Goal: Task Accomplishment & Management: Manage account settings

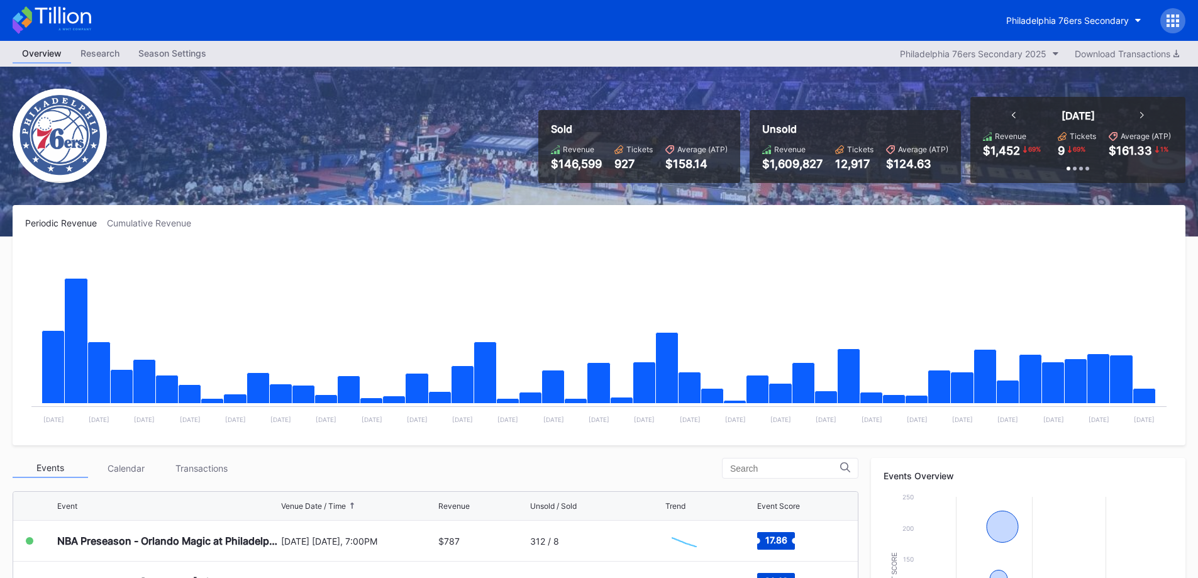
click at [196, 67] on div "Sold Revenue $146,599 Tickets 927 Average (ATP) $158.14 Unsold Revenue $1,609,8…" at bounding box center [599, 152] width 1198 height 170
click at [196, 65] on div "Overview Research Season Settings Philadelphia 76ers Secondary 2025 Download Tr…" at bounding box center [599, 54] width 1198 height 26
click at [194, 57] on div "Season Settings" at bounding box center [172, 53] width 87 height 18
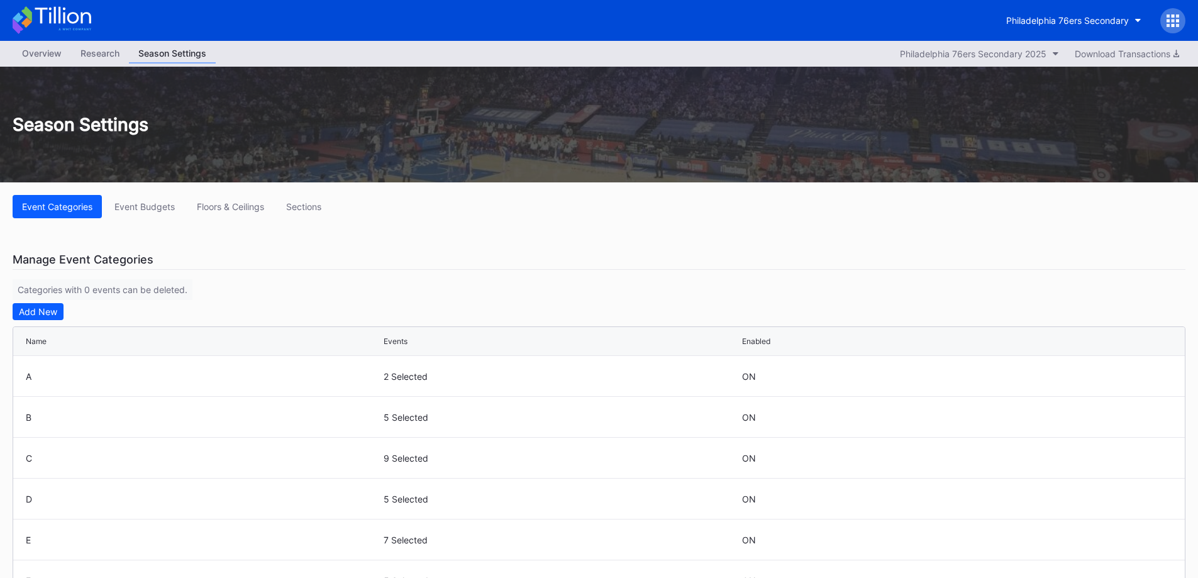
click at [45, 41] on div "Philadelphia 76ers Secondary Overview Research Season Settings Philadelphia 76e…" at bounding box center [599, 543] width 1198 height 1087
click at [45, 46] on div "Overview" at bounding box center [42, 53] width 58 height 18
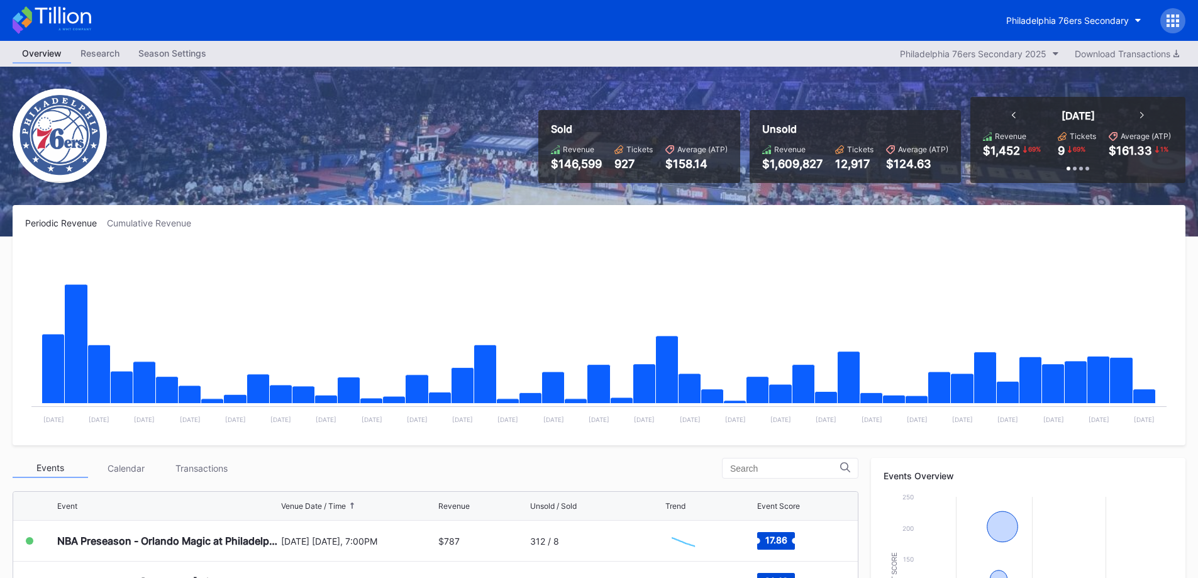
click at [755, 53] on div "Overview Research Season Settings Philadelphia 76ers Secondary 2025 Download Tr…" at bounding box center [599, 54] width 1198 height 26
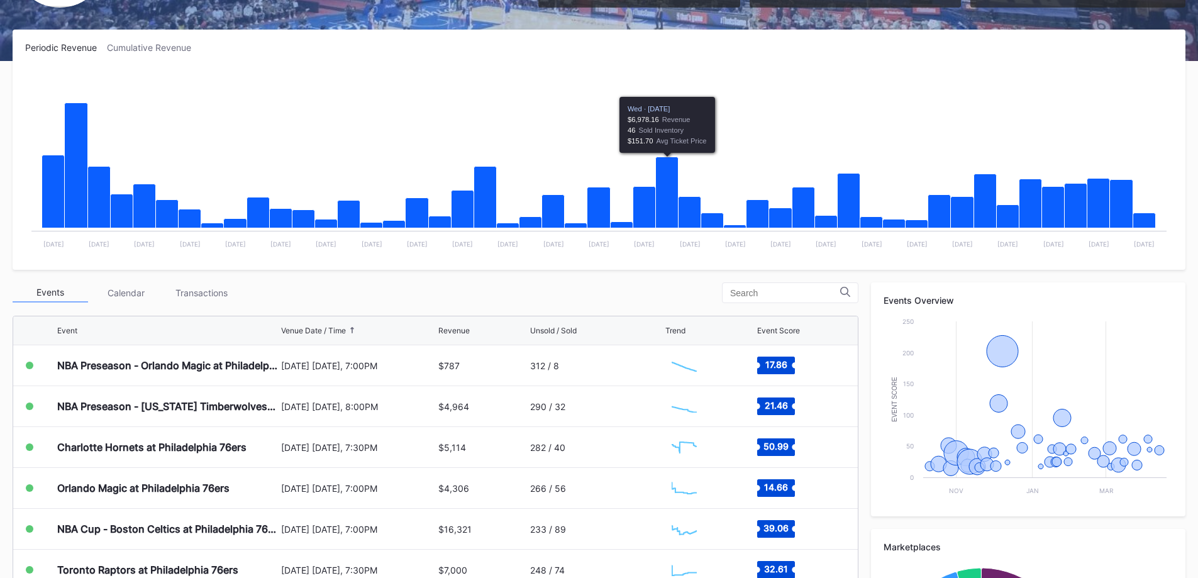
scroll to position [373, 0]
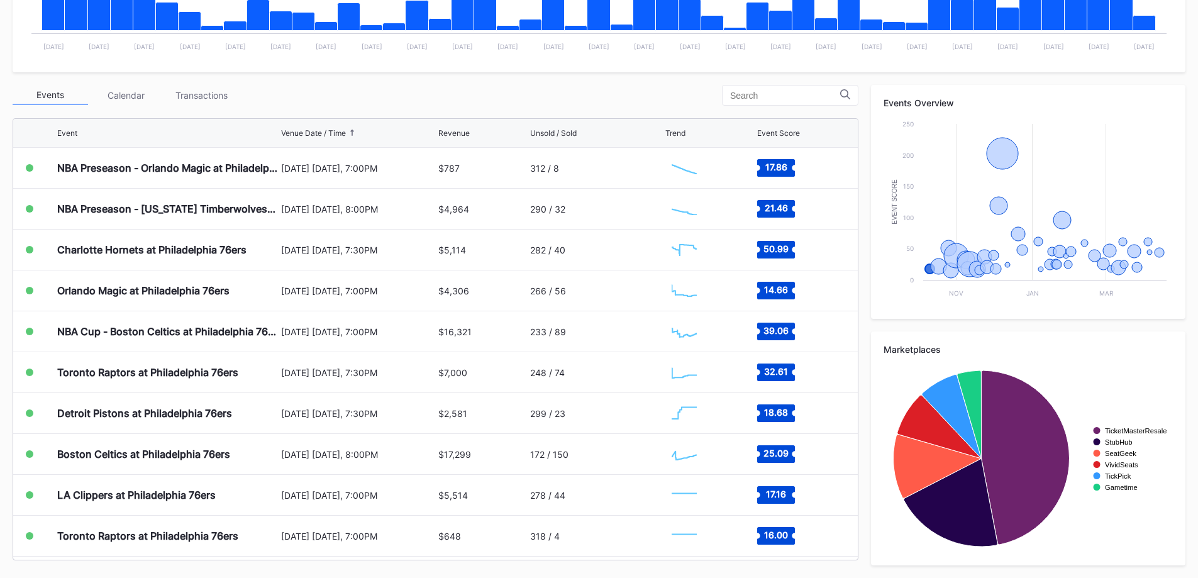
click at [230, 102] on div "Transactions" at bounding box center [200, 95] width 75 height 19
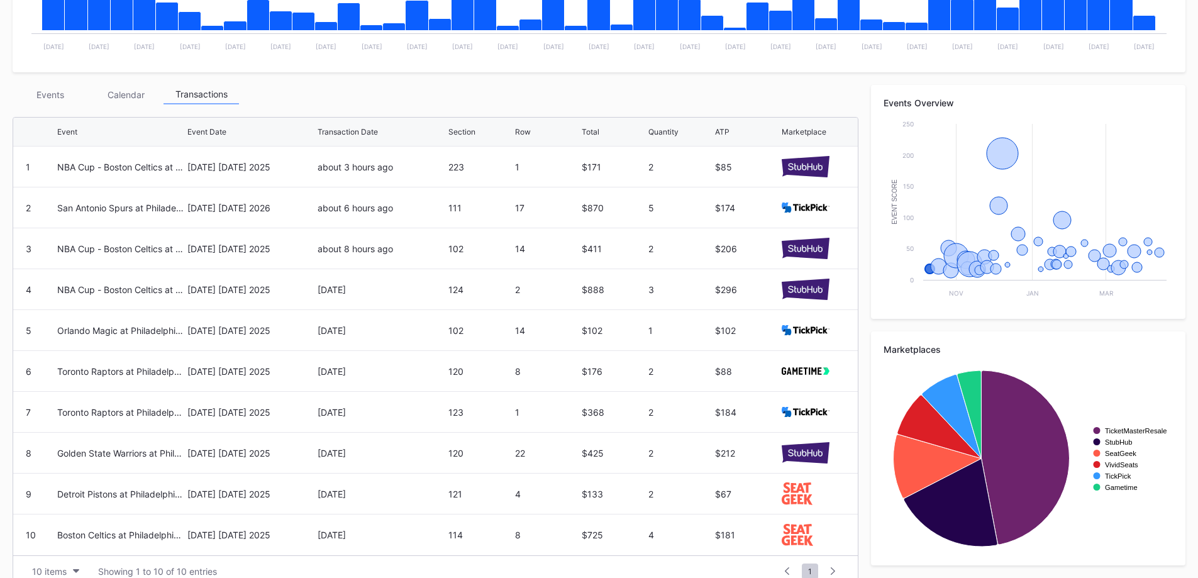
click at [44, 94] on div "Events" at bounding box center [50, 94] width 75 height 19
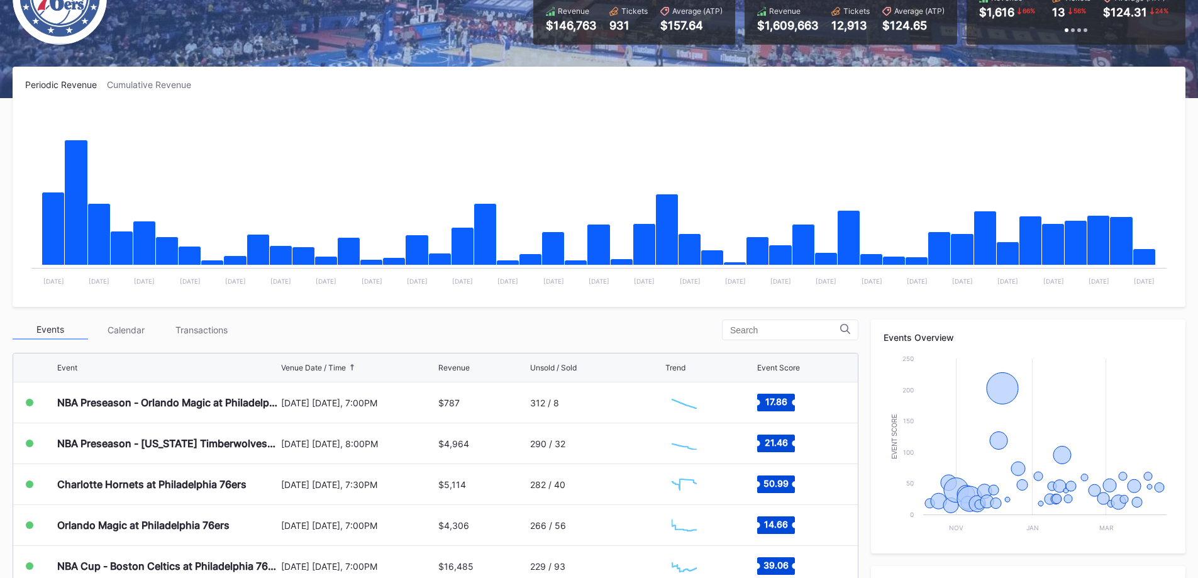
scroll to position [373, 0]
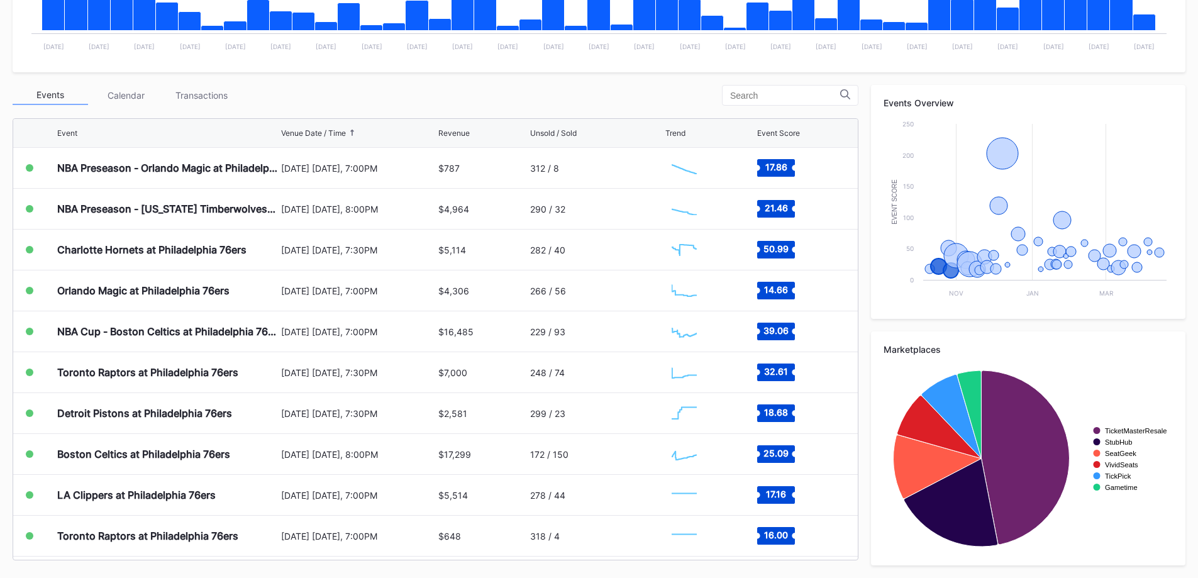
click at [205, 87] on div "Transactions" at bounding box center [200, 95] width 75 height 19
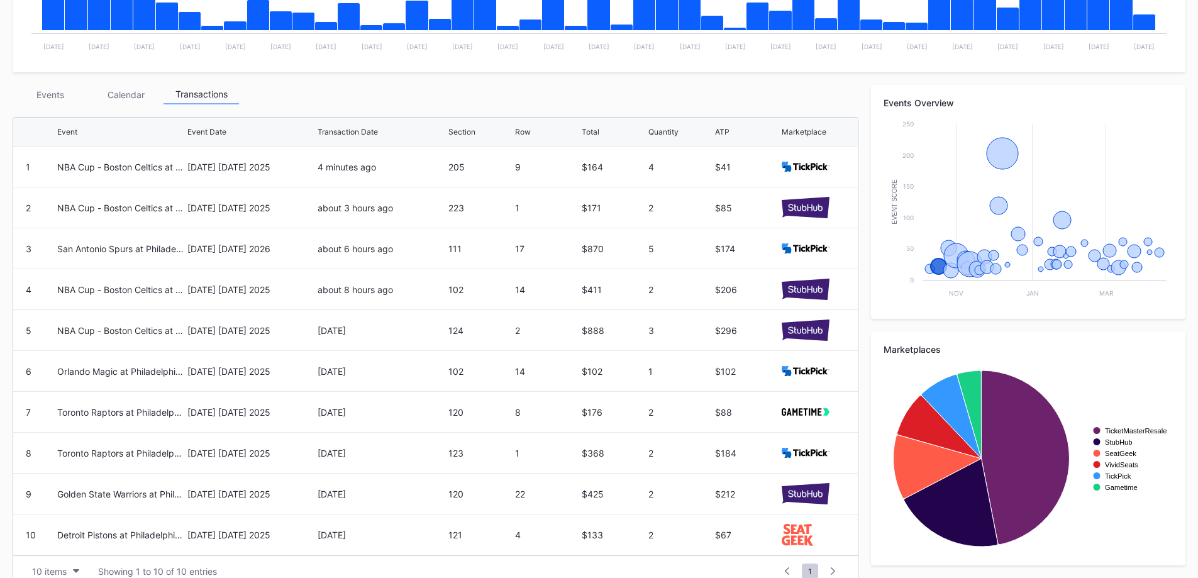
click at [224, 176] on div "October 31 Friday 2025" at bounding box center [250, 167] width 127 height 40
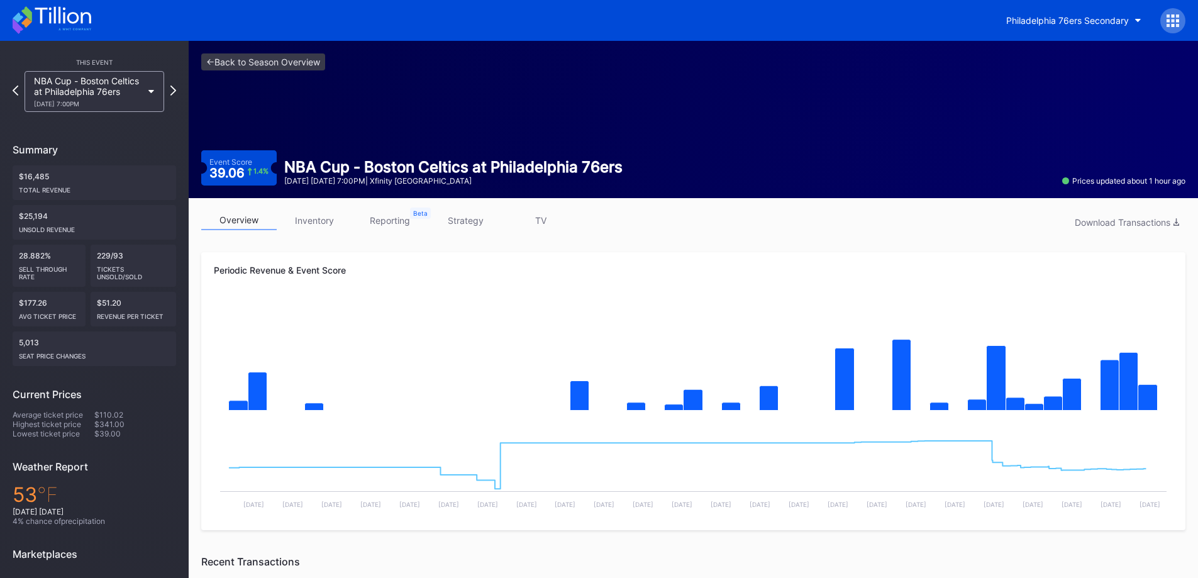
click at [92, 94] on div "NBA Cup - Boston Celtics at Philadelphia 76ers 10/31 Friday 7:00PM" at bounding box center [88, 91] width 108 height 32
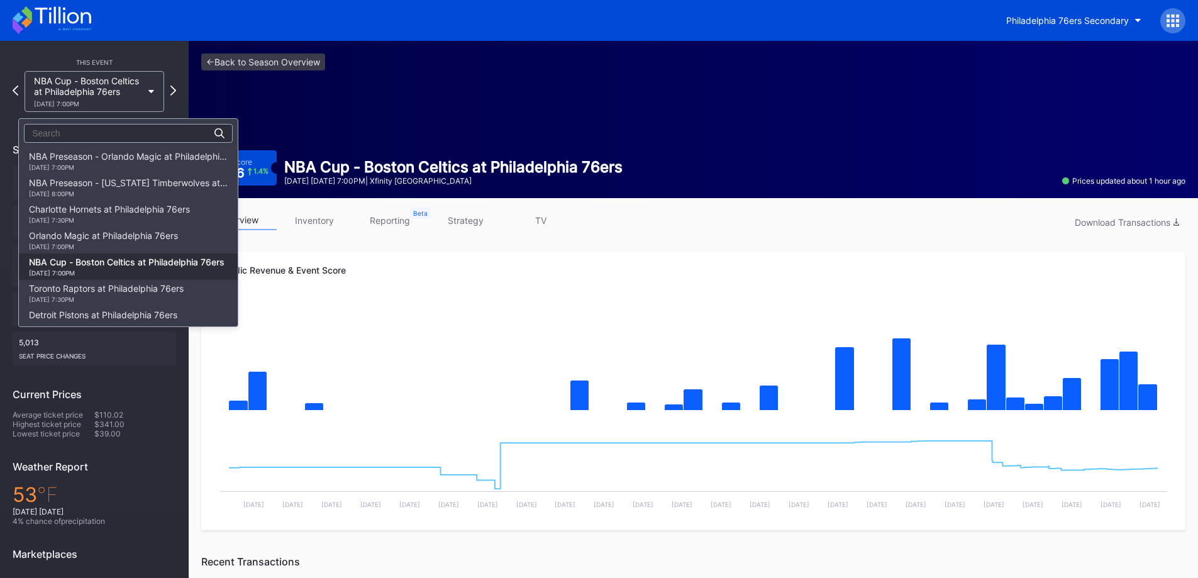
click at [117, 214] on div "Charlotte Hornets at Philadelphia 76ers 10/25 Saturday 7:30PM" at bounding box center [109, 214] width 161 height 20
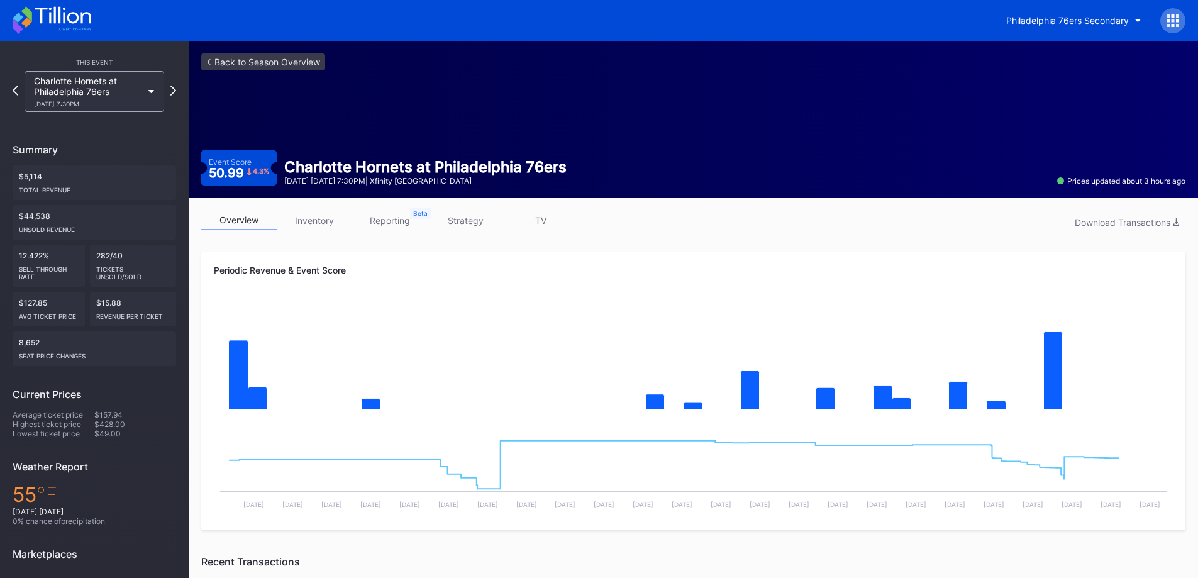
click at [333, 213] on link "inventory" at bounding box center [314, 220] width 75 height 19
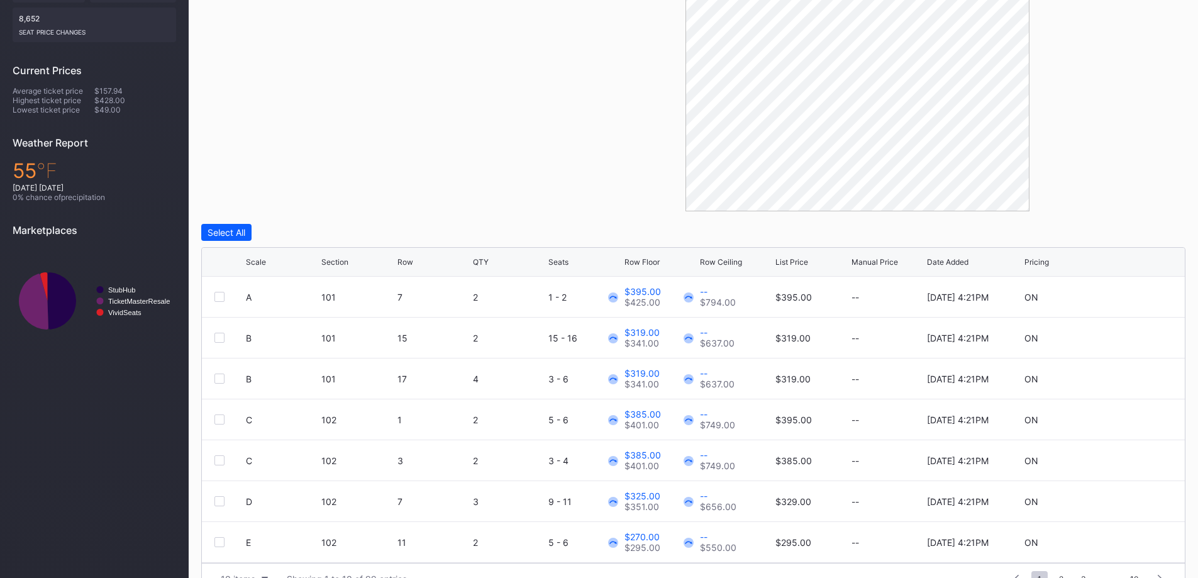
scroll to position [353, 0]
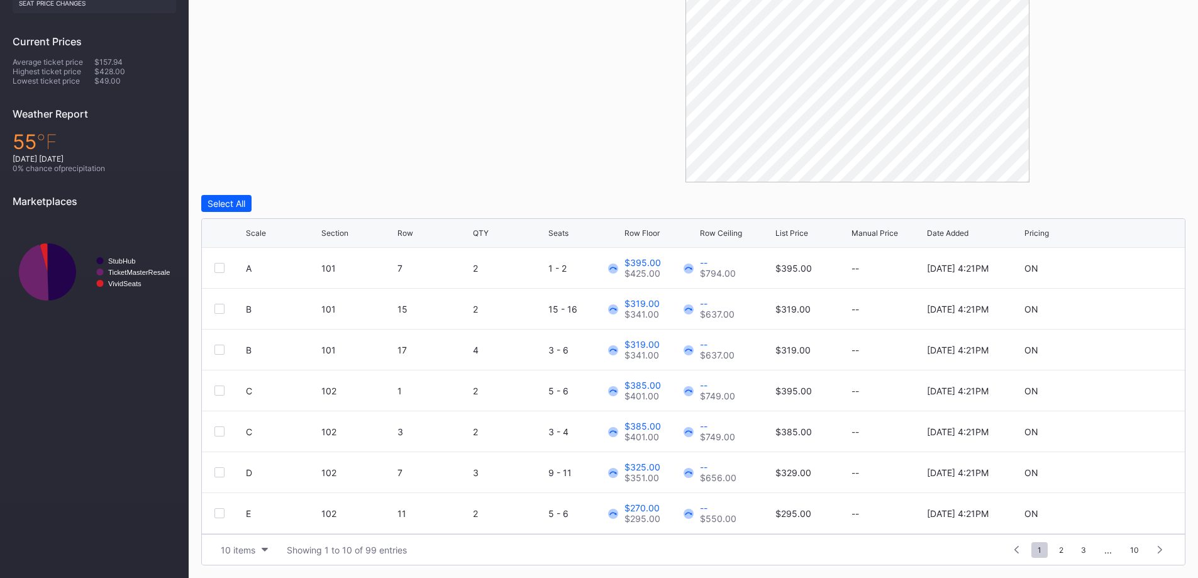
click at [243, 546] on div "10 items" at bounding box center [238, 550] width 35 height 11
click at [242, 526] on div "200 items" at bounding box center [244, 518] width 60 height 23
click at [263, 235] on div "Scale" at bounding box center [256, 232] width 20 height 9
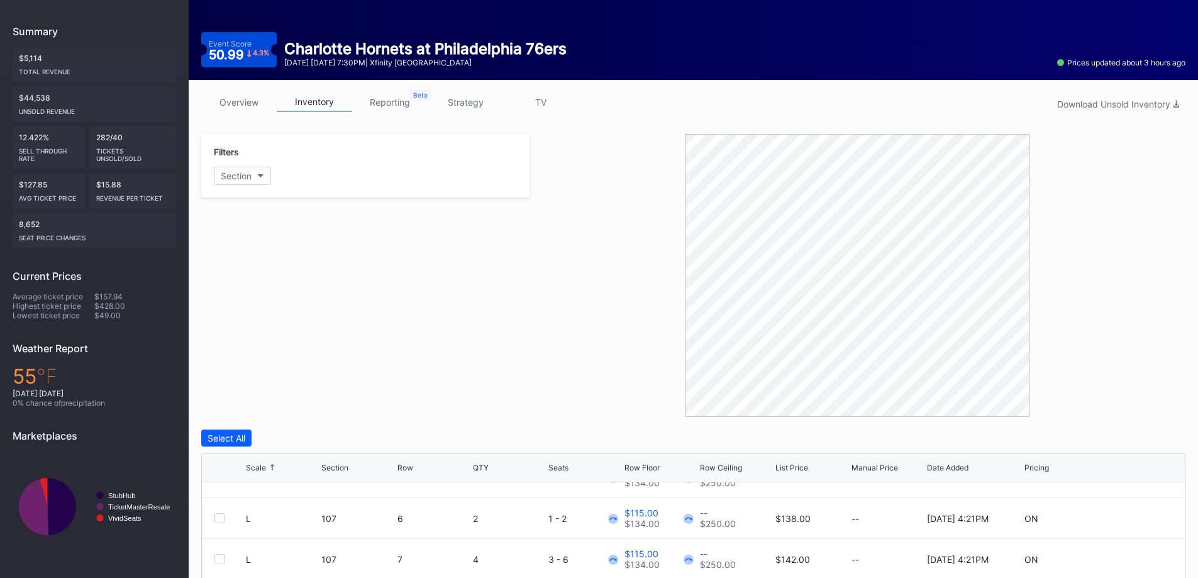
scroll to position [0, 0]
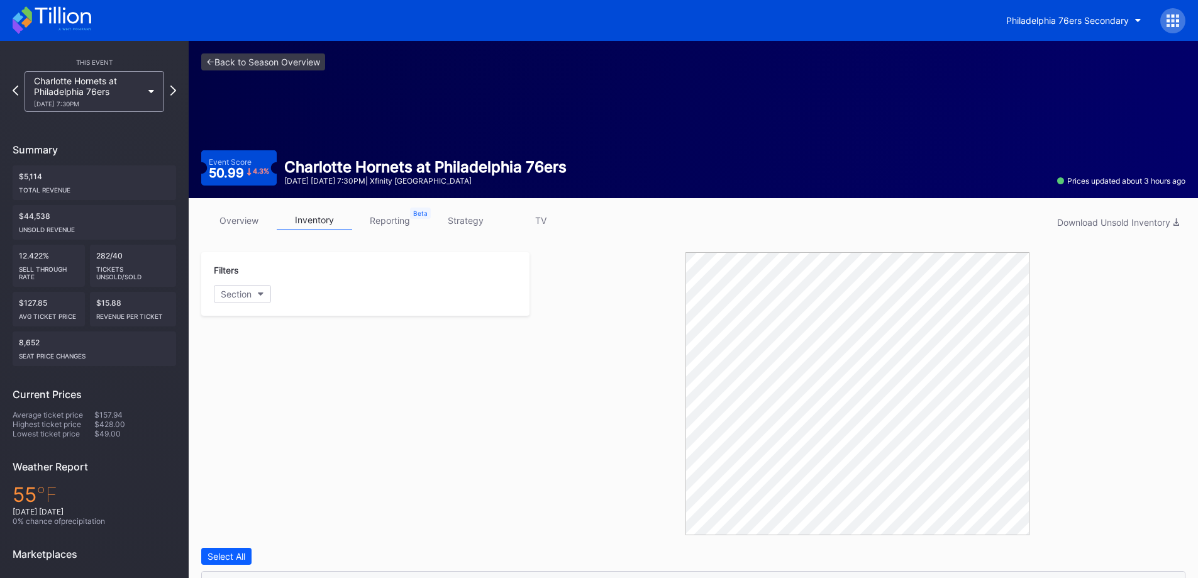
click at [479, 214] on link "strategy" at bounding box center [465, 220] width 75 height 19
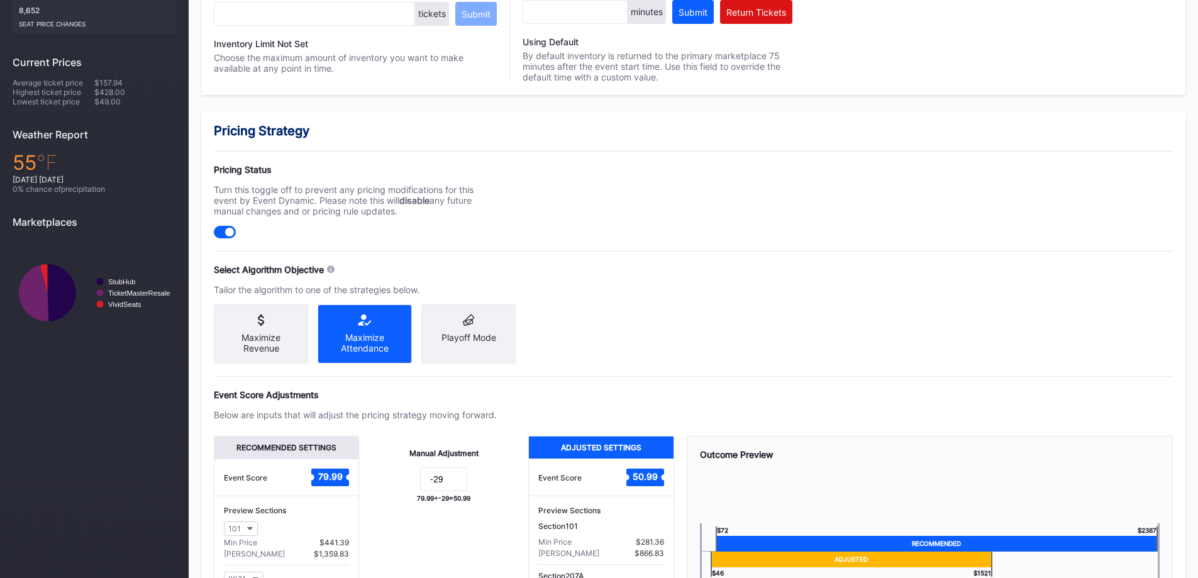
scroll to position [440, 0]
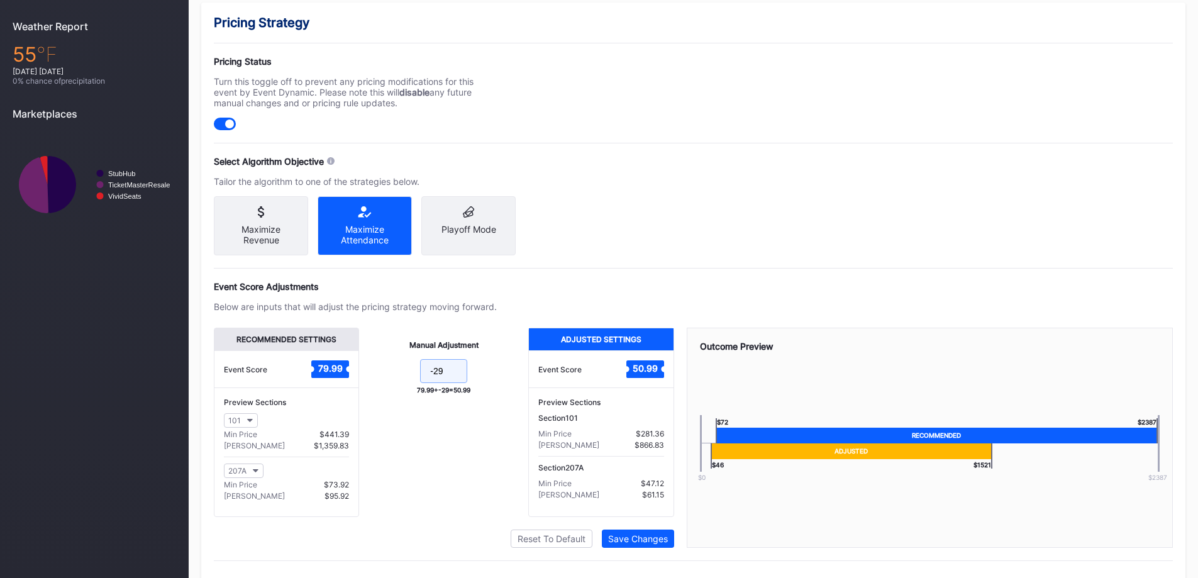
drag, startPoint x: 458, startPoint y: 377, endPoint x: 433, endPoint y: 380, distance: 24.7
click at [433, 380] on input "-29" at bounding box center [443, 371] width 47 height 24
type input "-31"
click at [648, 561] on div "Pricing Strategy Pricing Status Turn this toggle off to prevent any pricing mod…" at bounding box center [693, 295] width 984 height 584
click at [648, 544] on div "Save Changes" at bounding box center [638, 538] width 60 height 11
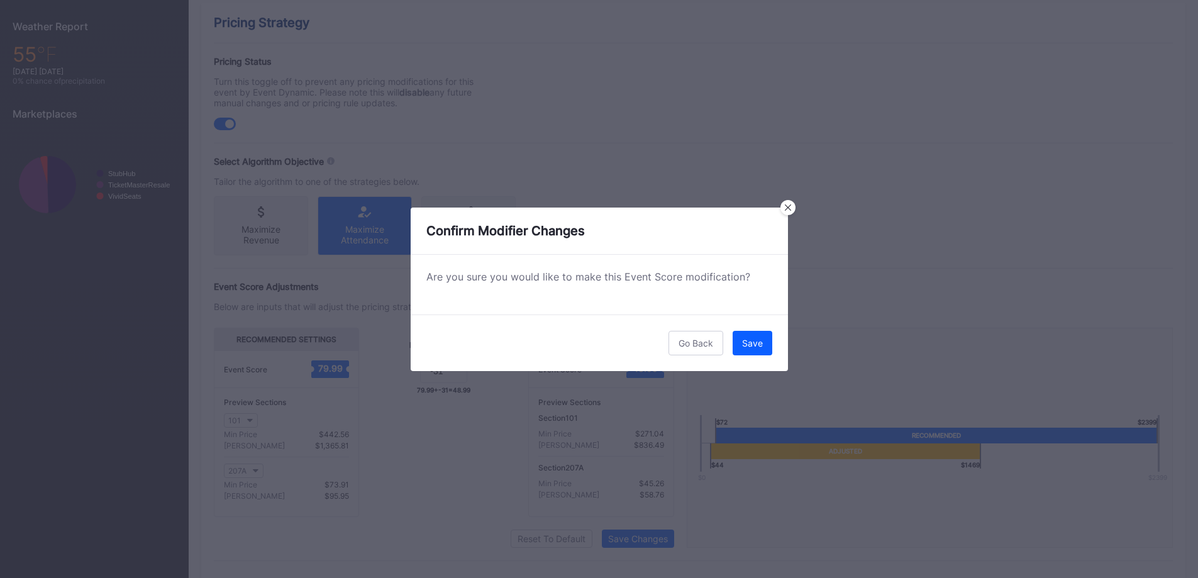
click at [745, 345] on div "Save" at bounding box center [752, 343] width 21 height 11
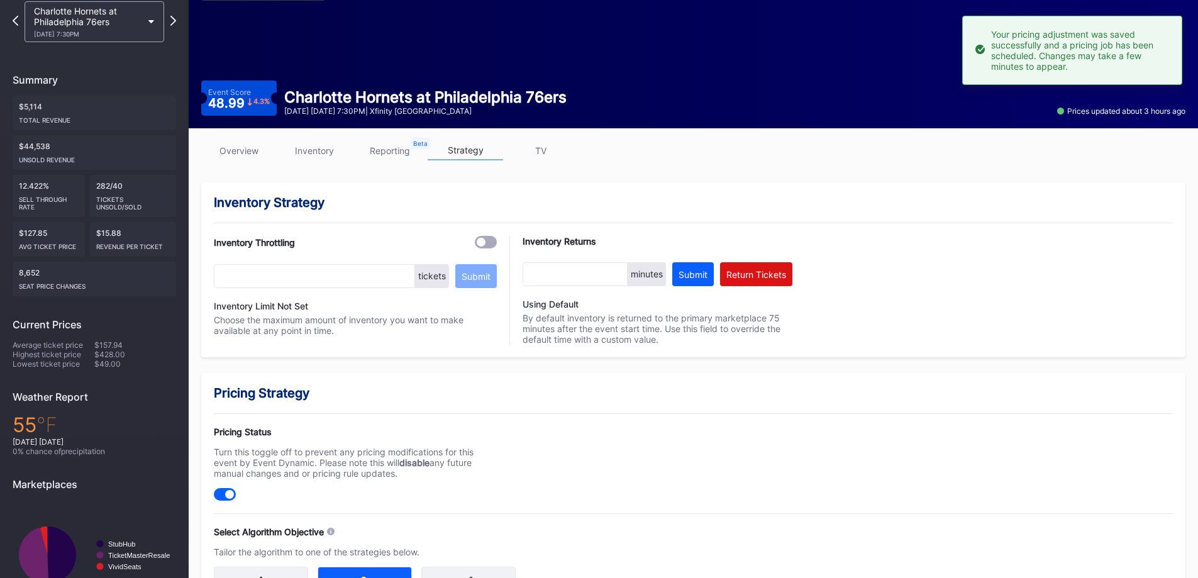
scroll to position [0, 0]
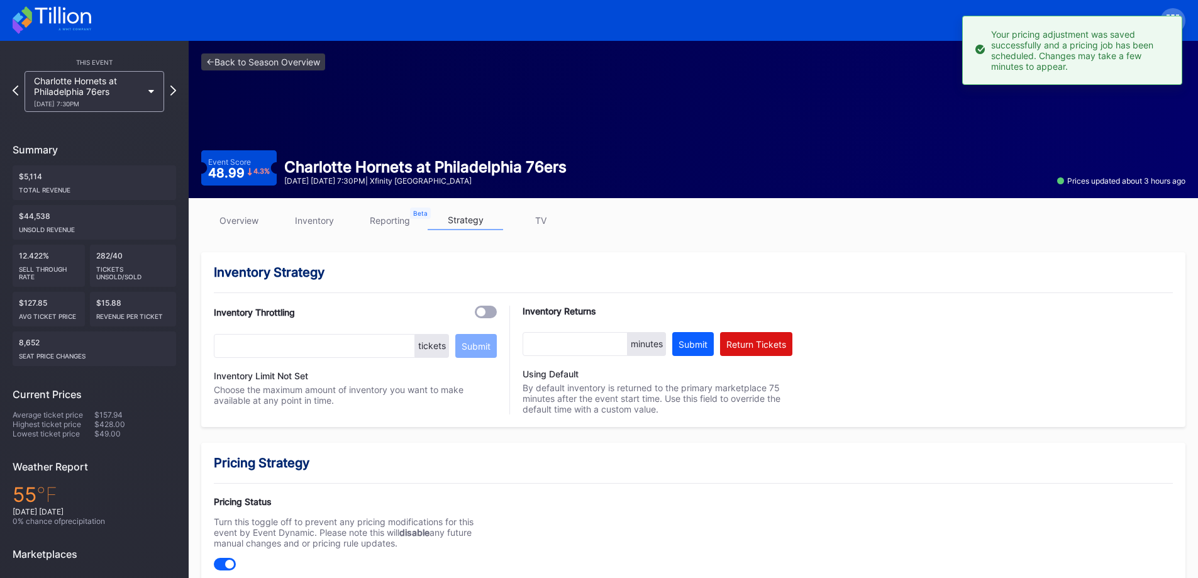
click at [157, 78] on div "Charlotte Hornets at Philadelphia 76ers 10/25 Saturday 7:30PM" at bounding box center [95, 91] width 140 height 41
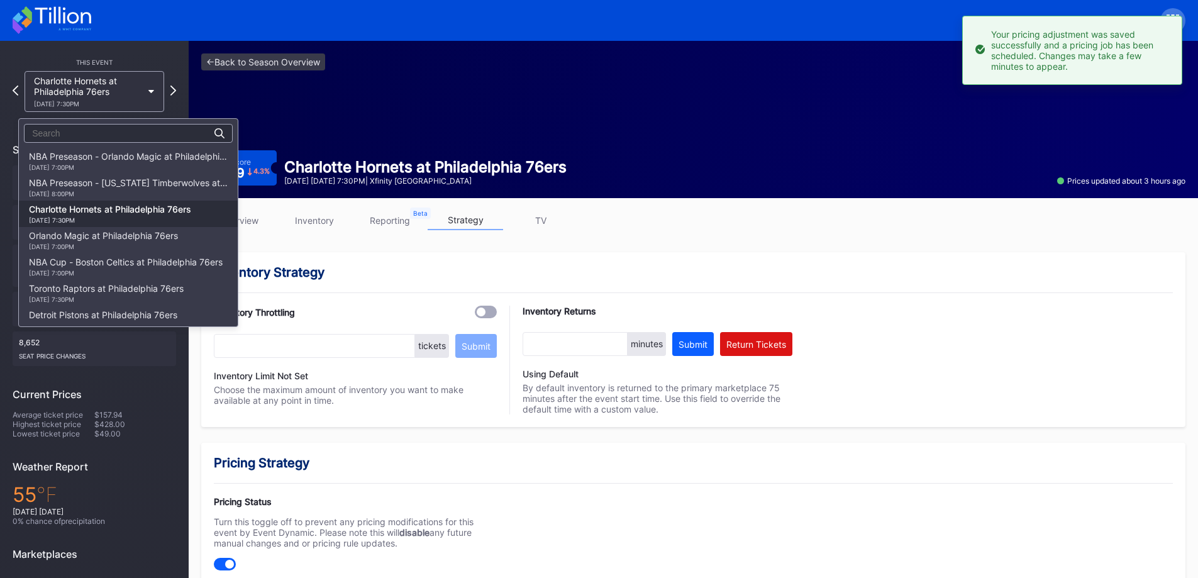
scroll to position [53, 0]
click at [139, 185] on div "Orlando Magic at Philadelphia 76ers 10/27 Monday 7:00PM" at bounding box center [103, 187] width 149 height 20
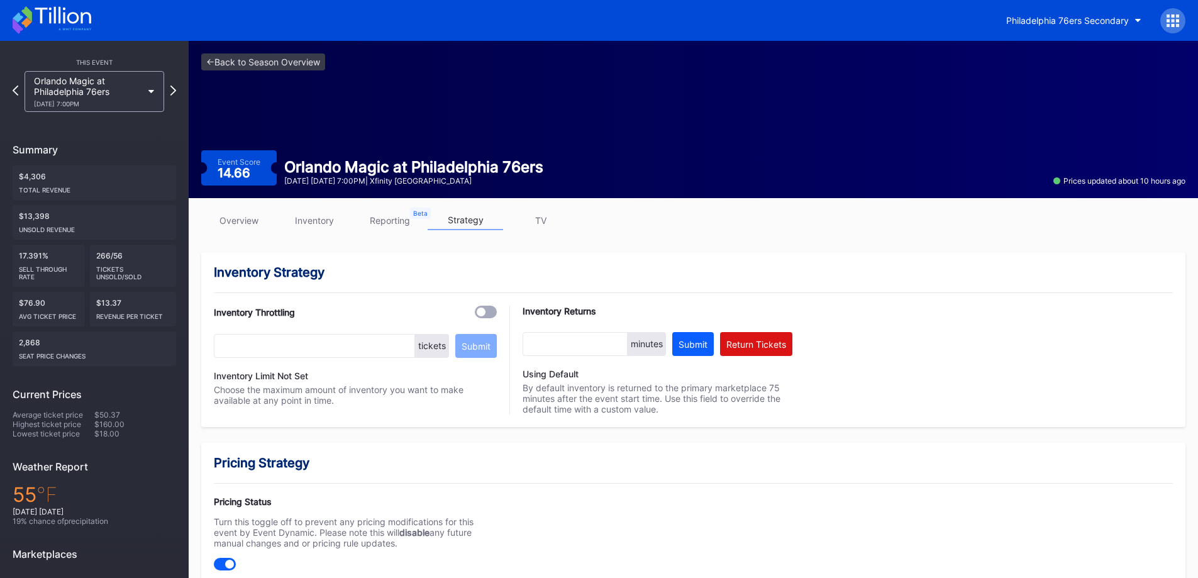
click at [340, 211] on link "inventory" at bounding box center [314, 220] width 75 height 19
click at [324, 219] on link "inventory" at bounding box center [314, 220] width 75 height 19
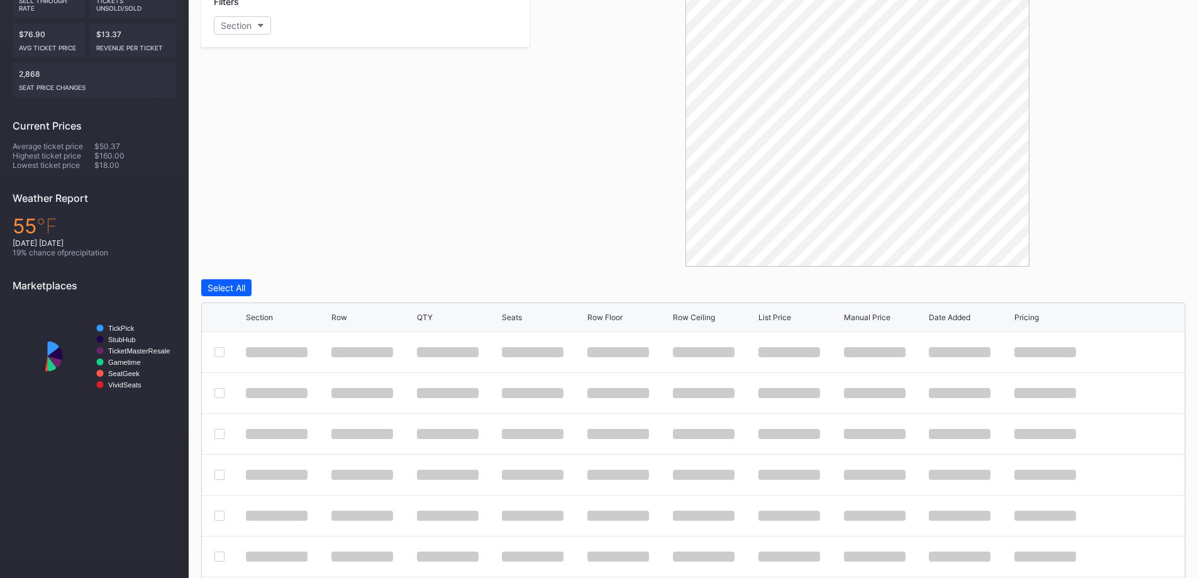
scroll to position [322, 0]
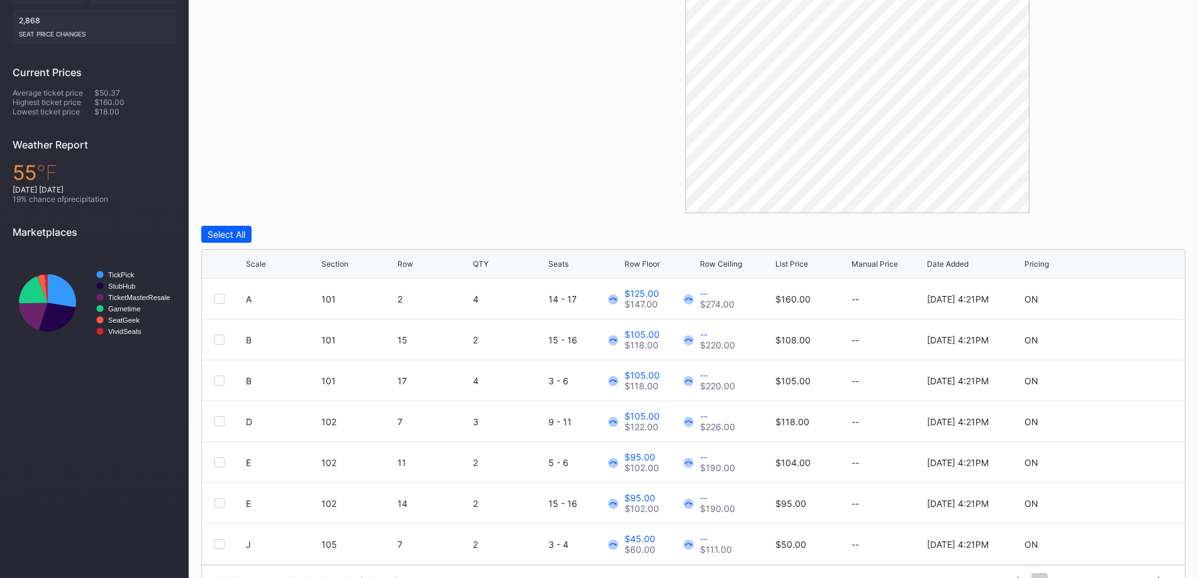
click at [275, 255] on div "Scale Section Row QTY Seats Row Floor Row Ceiling List Price Manual Price Date …" at bounding box center [693, 264] width 983 height 29
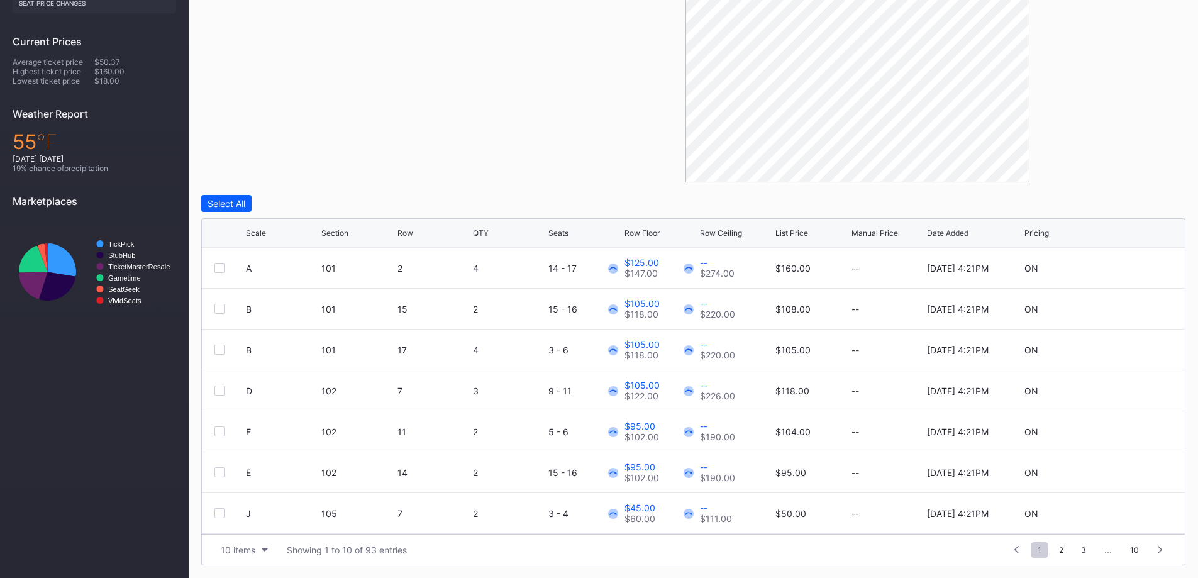
click at [230, 541] on button "10 items" at bounding box center [244, 549] width 60 height 17
click at [231, 519] on div "200 items" at bounding box center [244, 518] width 41 height 11
click at [260, 233] on div "Scale" at bounding box center [256, 232] width 20 height 9
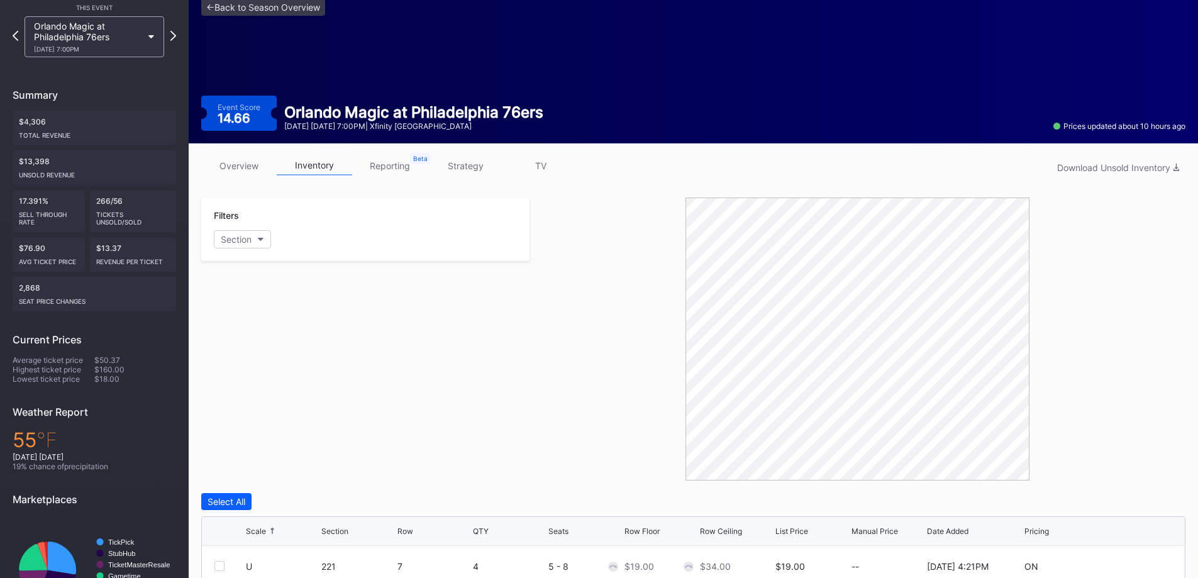
scroll to position [0, 0]
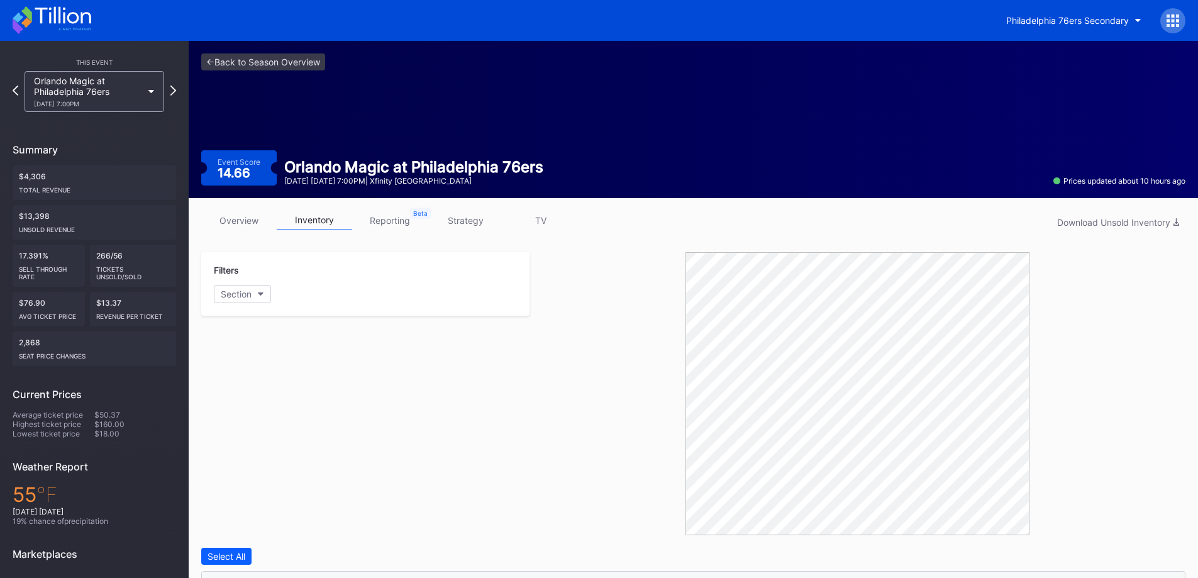
click at [460, 211] on link "strategy" at bounding box center [465, 220] width 75 height 19
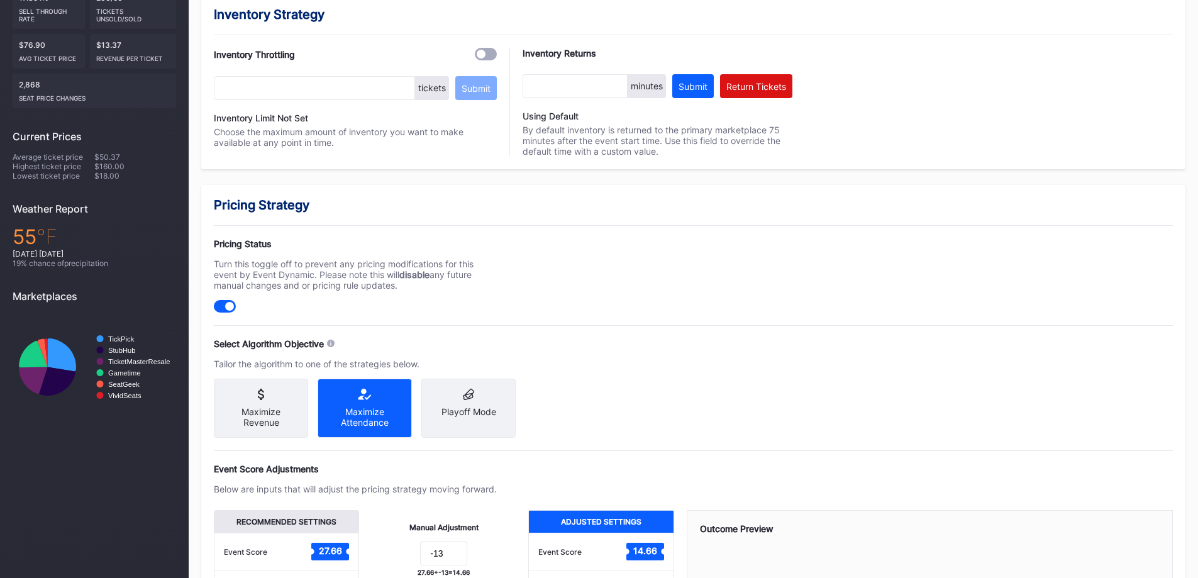
scroll to position [472, 0]
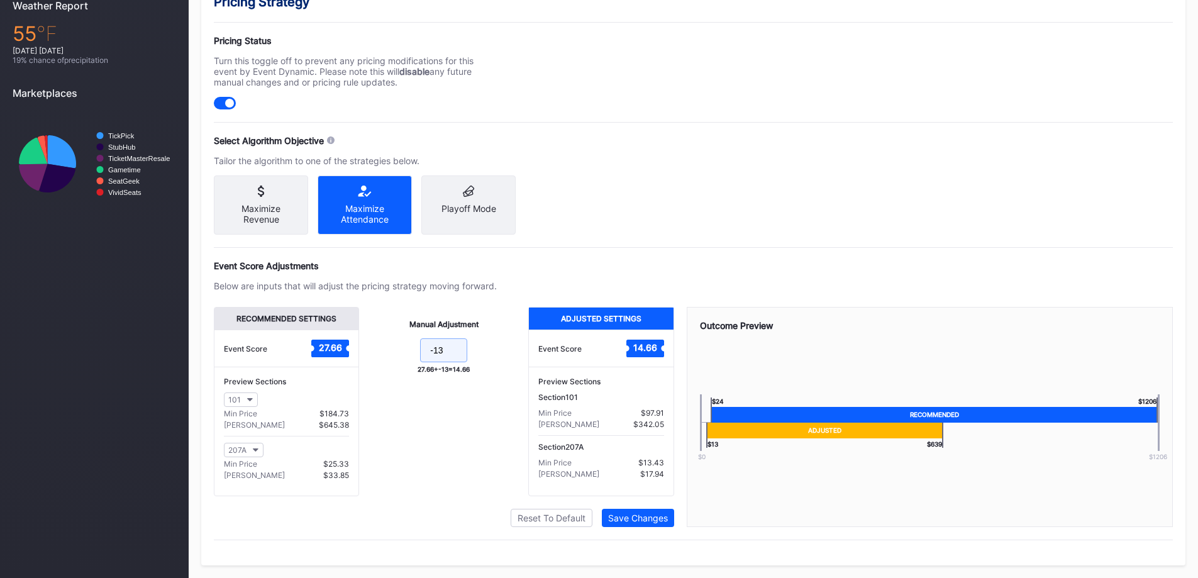
click at [451, 345] on input "-13" at bounding box center [443, 350] width 47 height 24
type input "-14"
click at [637, 509] on div "Recommended Settings Event Score 27.66 Preview Sections 101 Min Price $186.67 M…" at bounding box center [444, 417] width 460 height 220
click at [640, 514] on div "Save Changes" at bounding box center [638, 517] width 60 height 11
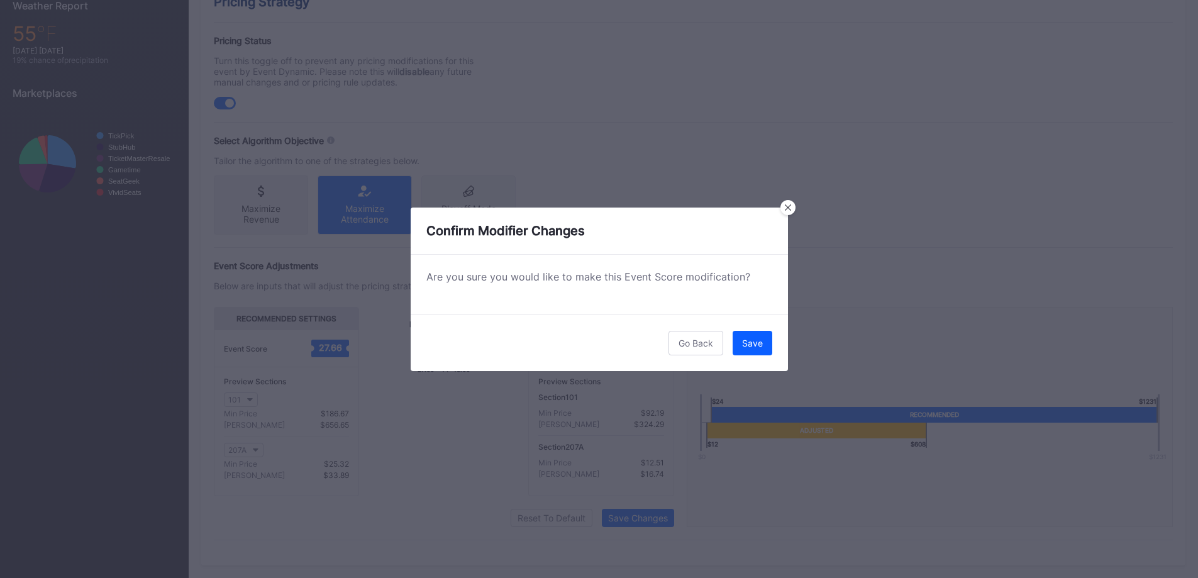
click at [751, 342] on div "Save" at bounding box center [752, 343] width 21 height 11
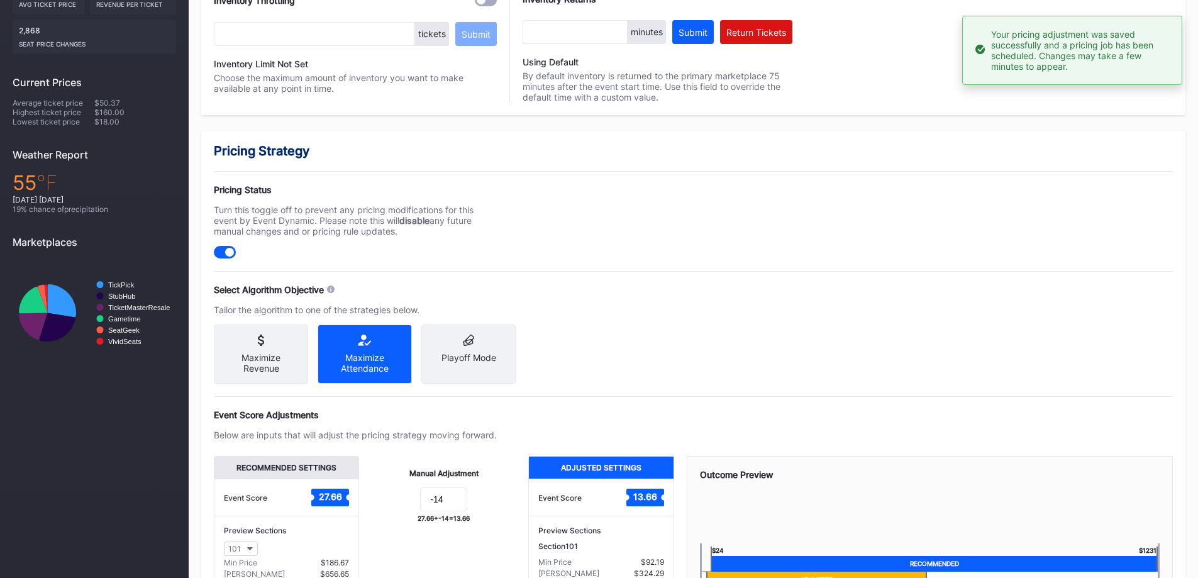
scroll to position [0, 0]
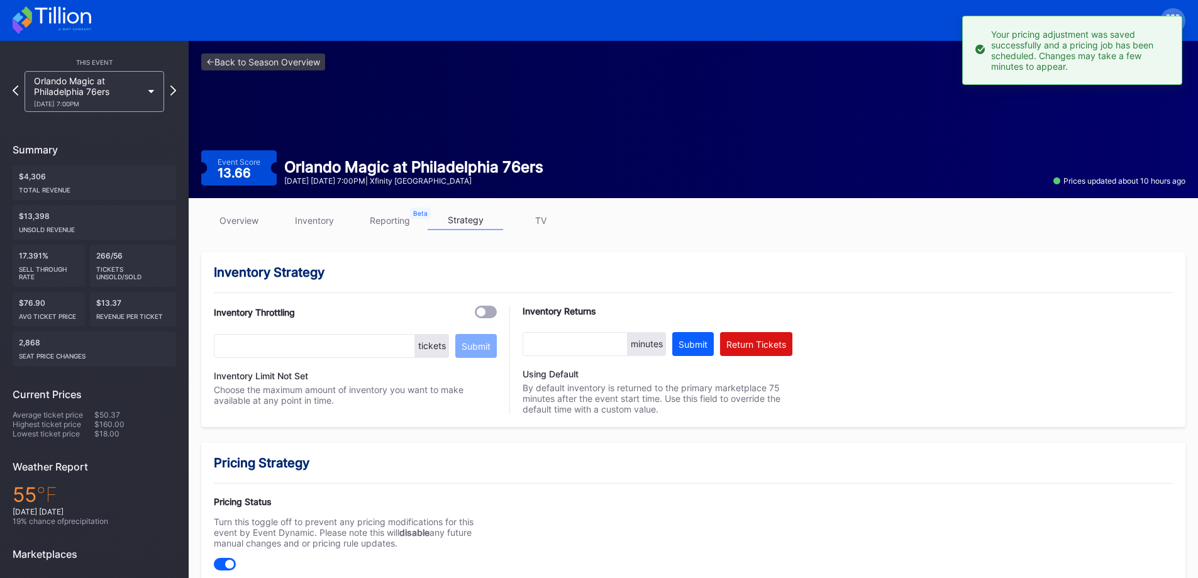
click at [103, 91] on div "Orlando Magic at Philadelphia 76ers 10/27 Monday 7:00PM" at bounding box center [88, 91] width 108 height 32
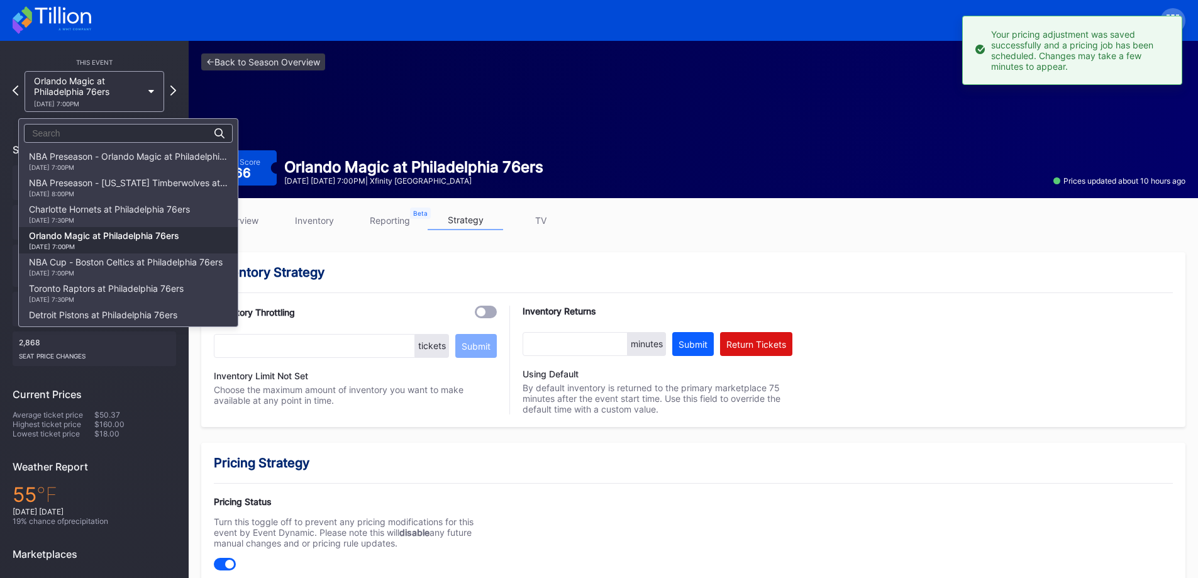
scroll to position [79, 0]
click at [103, 192] on div "10/31 Friday 7:00PM" at bounding box center [126, 194] width 194 height 8
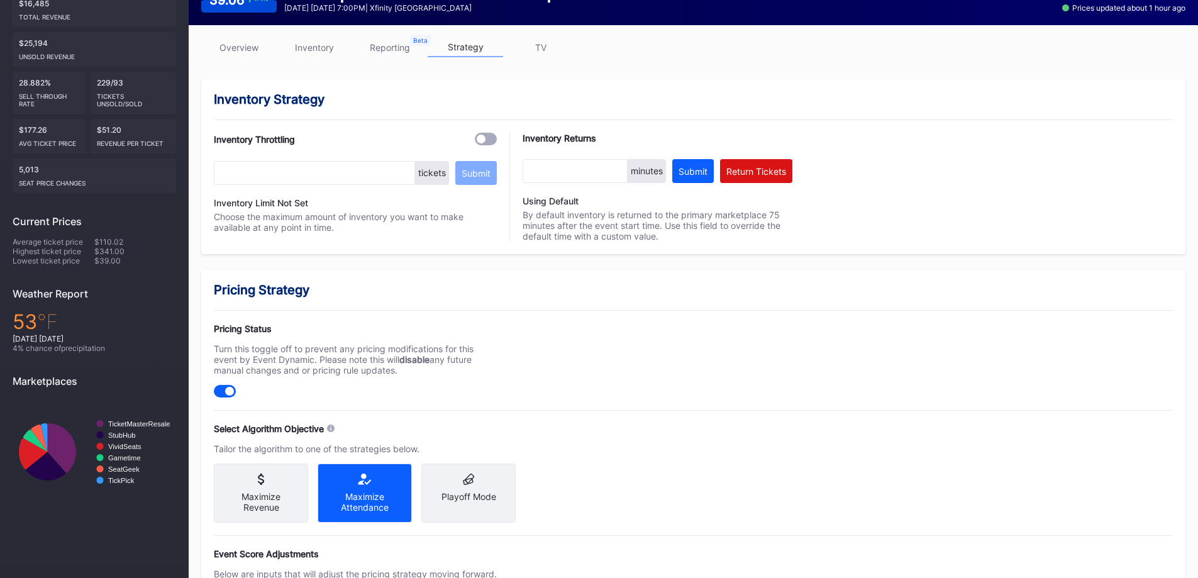
scroll to position [63, 0]
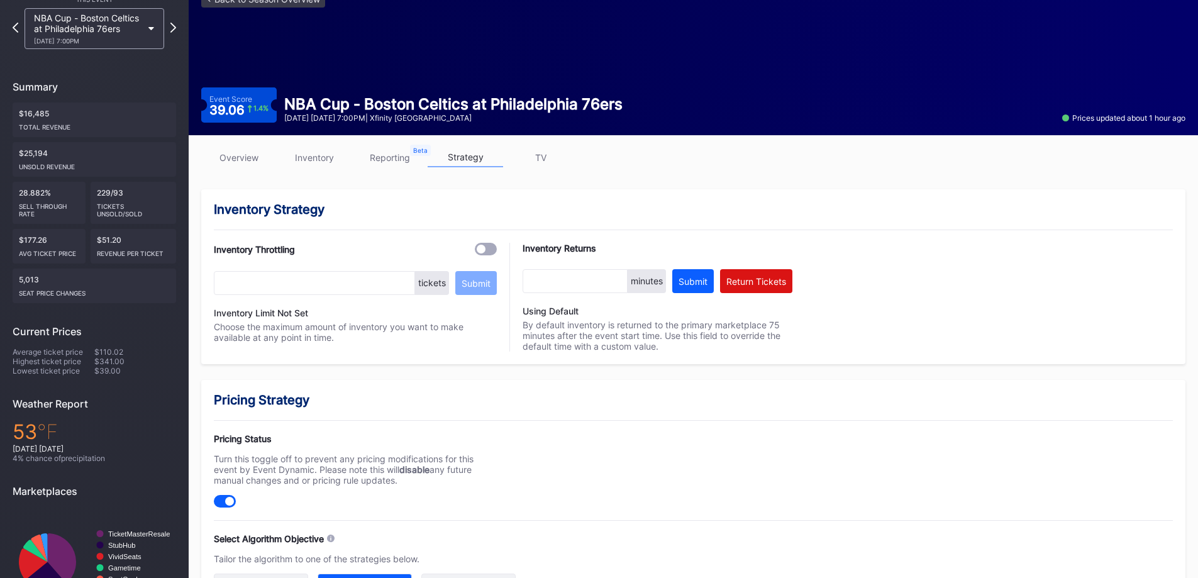
click at [316, 178] on div "overview inventory reporting strategy TV Inventory Strategy Inventory Throttlin…" at bounding box center [693, 555] width 1009 height 841
click at [316, 161] on link "inventory" at bounding box center [314, 157] width 75 height 19
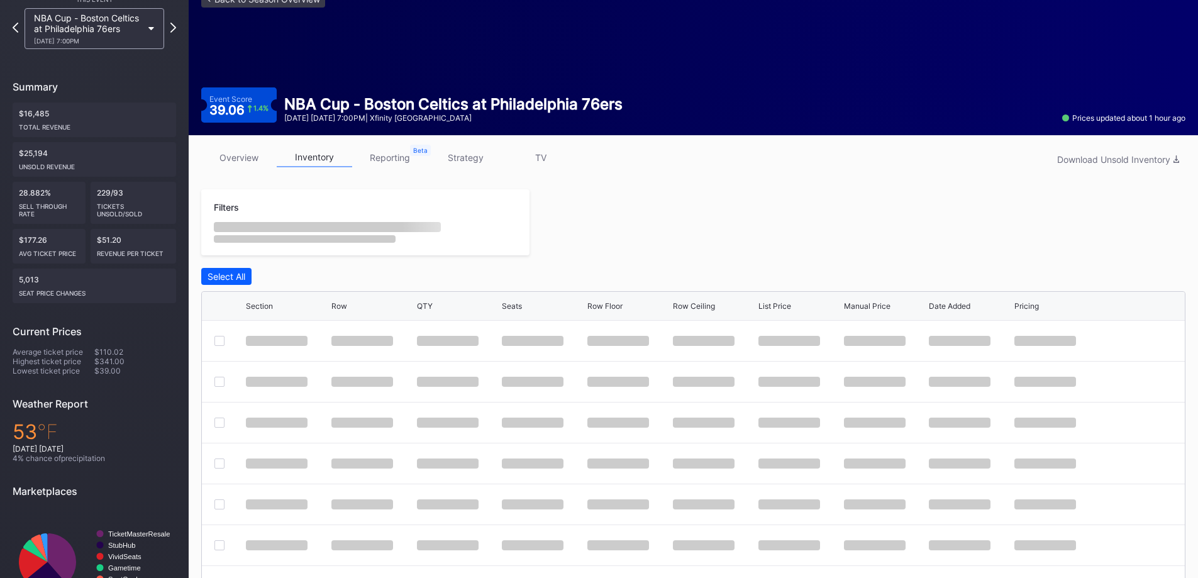
click at [319, 113] on div "NBA Cup - Boston Celtics at Philadelphia 76ers" at bounding box center [453, 104] width 338 height 18
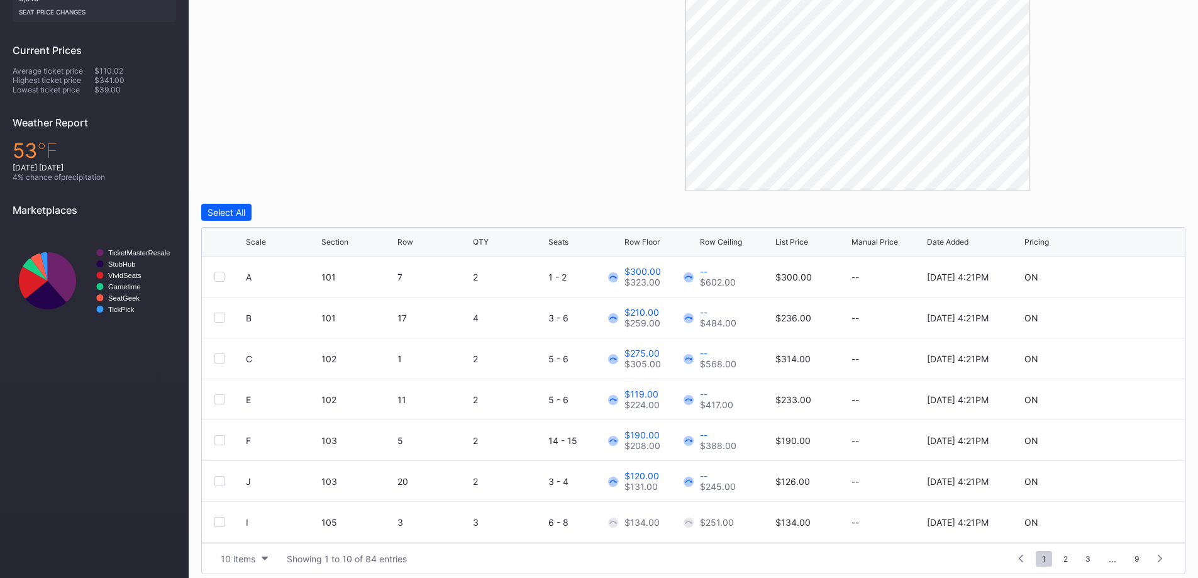
scroll to position [353, 0]
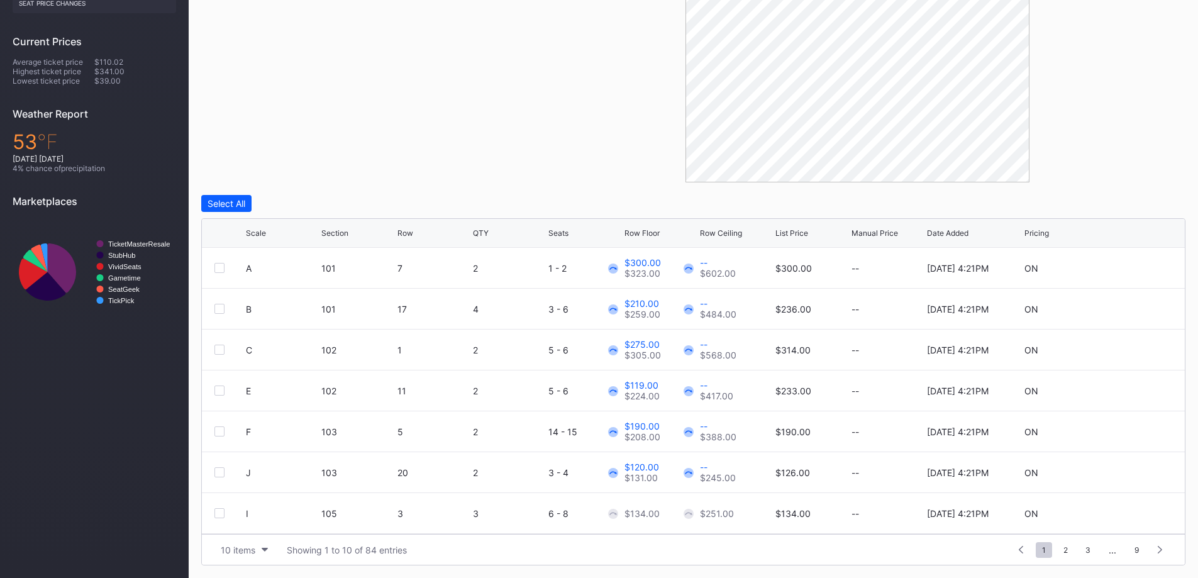
click at [236, 552] on div "10 items" at bounding box center [238, 550] width 35 height 11
click at [238, 527] on div "200 items" at bounding box center [244, 518] width 60 height 23
click at [274, 233] on icon at bounding box center [272, 233] width 6 height 6
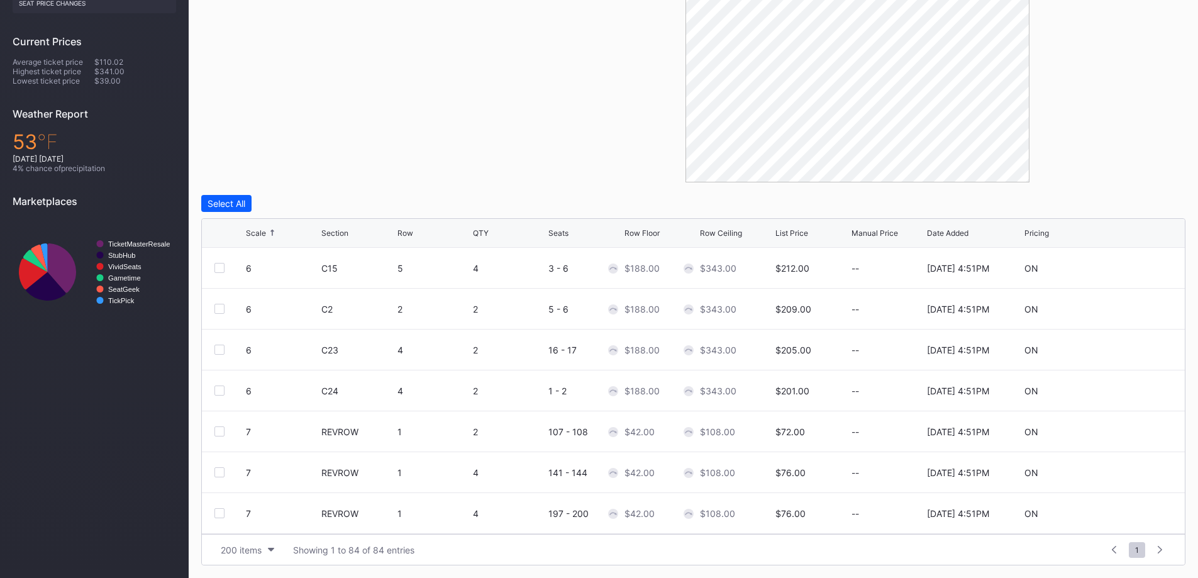
drag, startPoint x: 274, startPoint y: 233, endPoint x: 307, endPoint y: 169, distance: 72.0
click at [306, 172] on div "Filters Section Select All Scale Section Row QTY Seats Row Floor Row Ceiling Li…" at bounding box center [693, 232] width 984 height 666
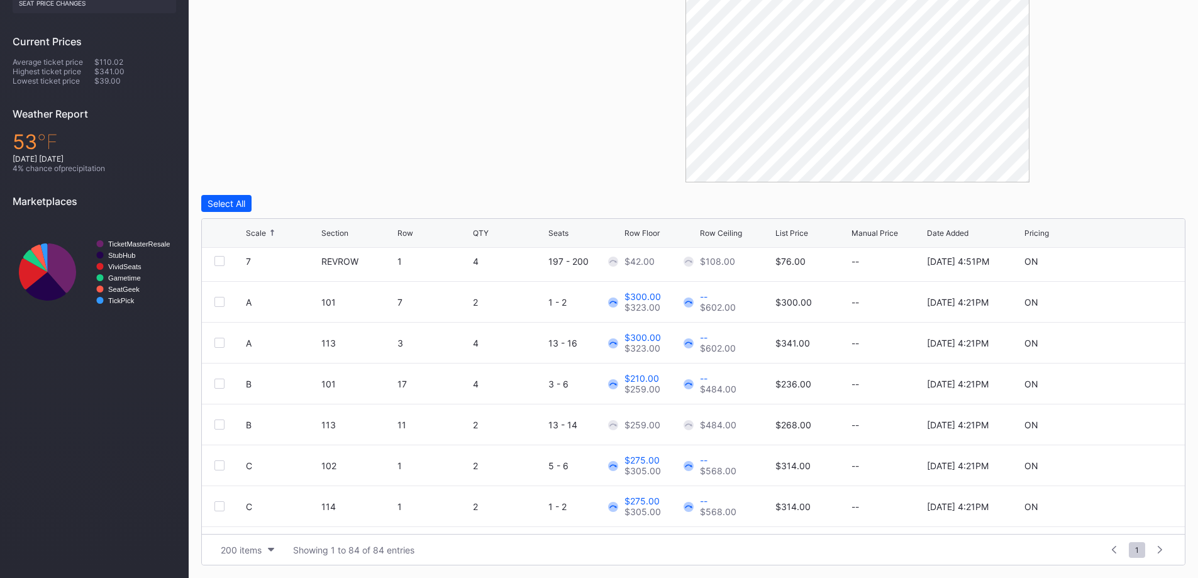
scroll to position [252, 0]
click at [1130, 425] on icon at bounding box center [1134, 425] width 9 height 9
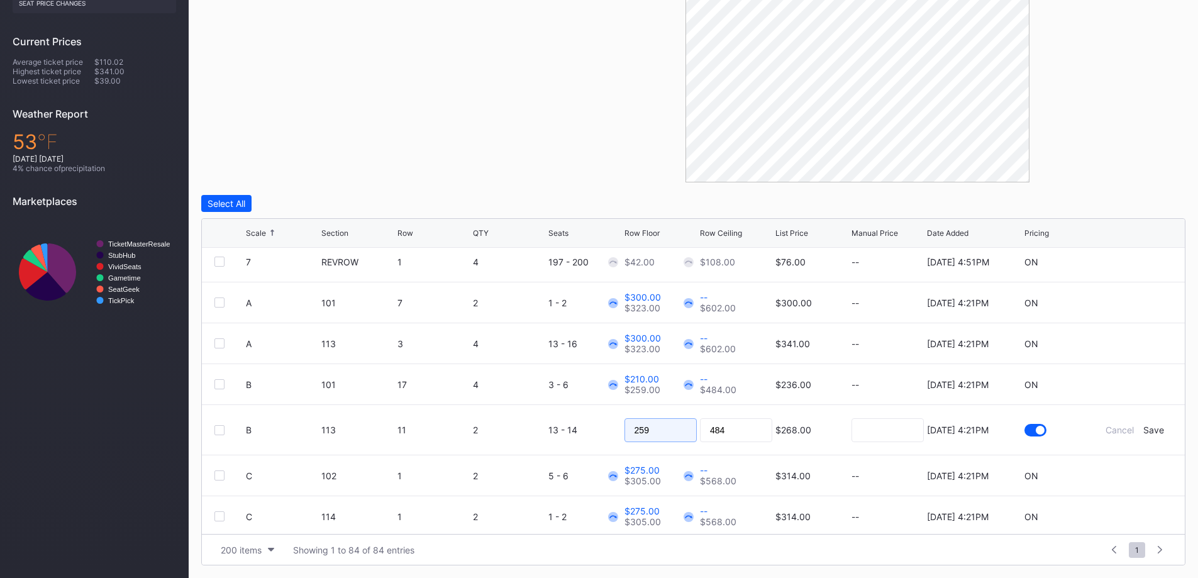
click at [682, 438] on input "259" at bounding box center [660, 430] width 72 height 24
type input "211"
click at [1148, 430] on div "Save" at bounding box center [1153, 429] width 21 height 11
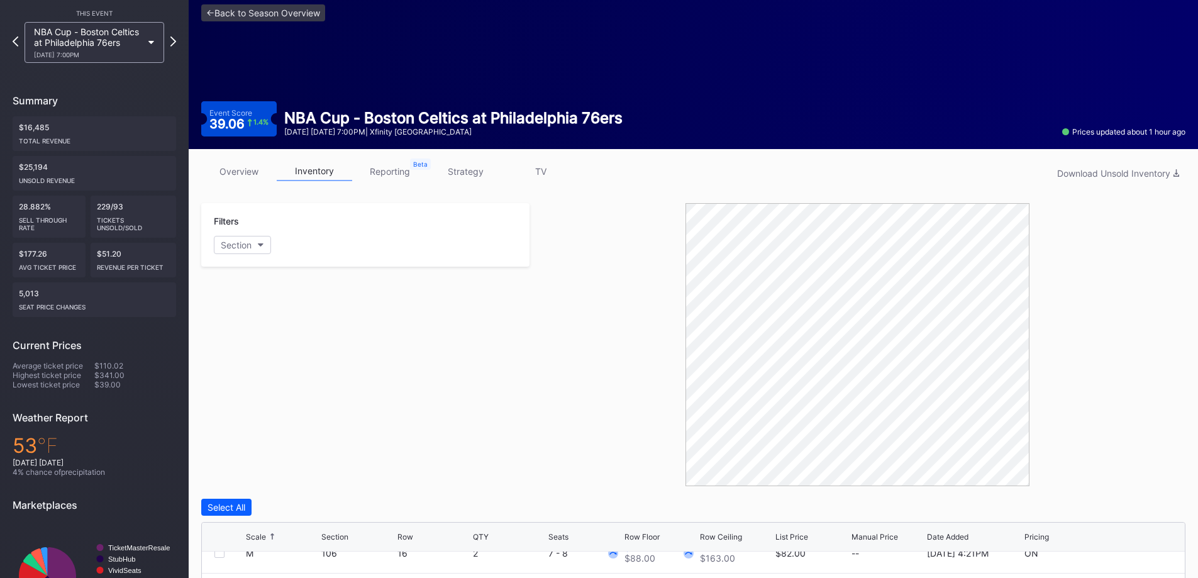
scroll to position [0, 0]
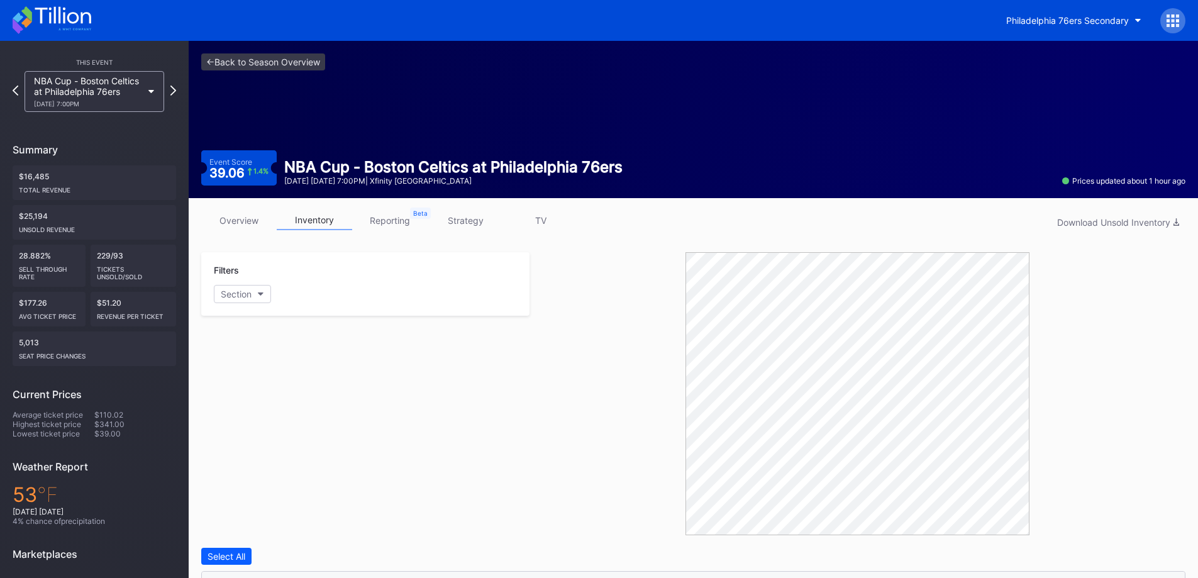
click at [464, 221] on link "strategy" at bounding box center [465, 220] width 75 height 19
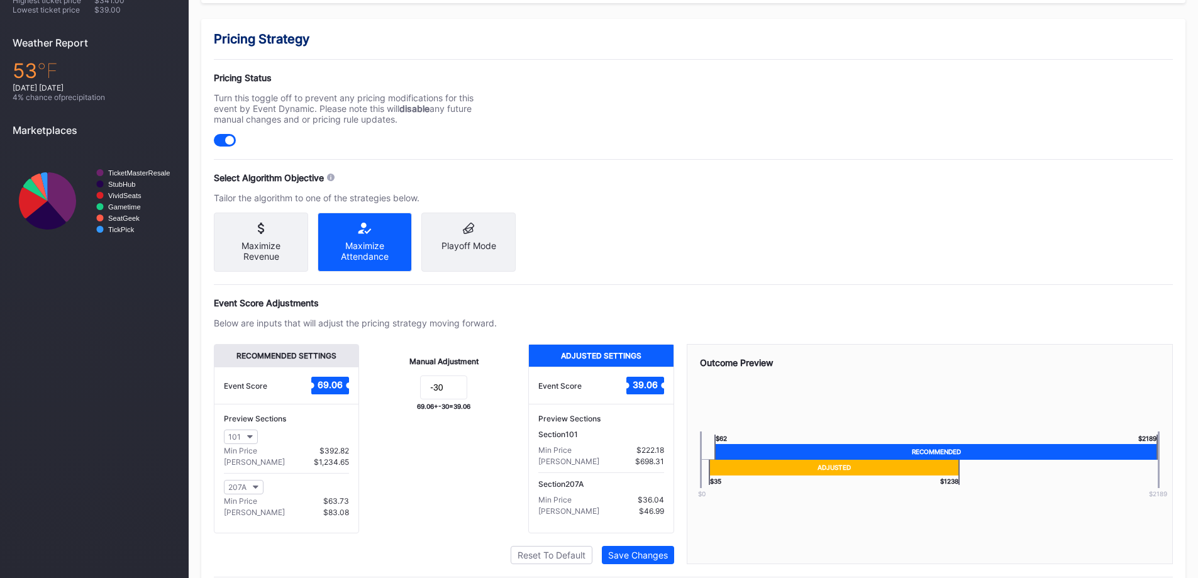
scroll to position [472, 0]
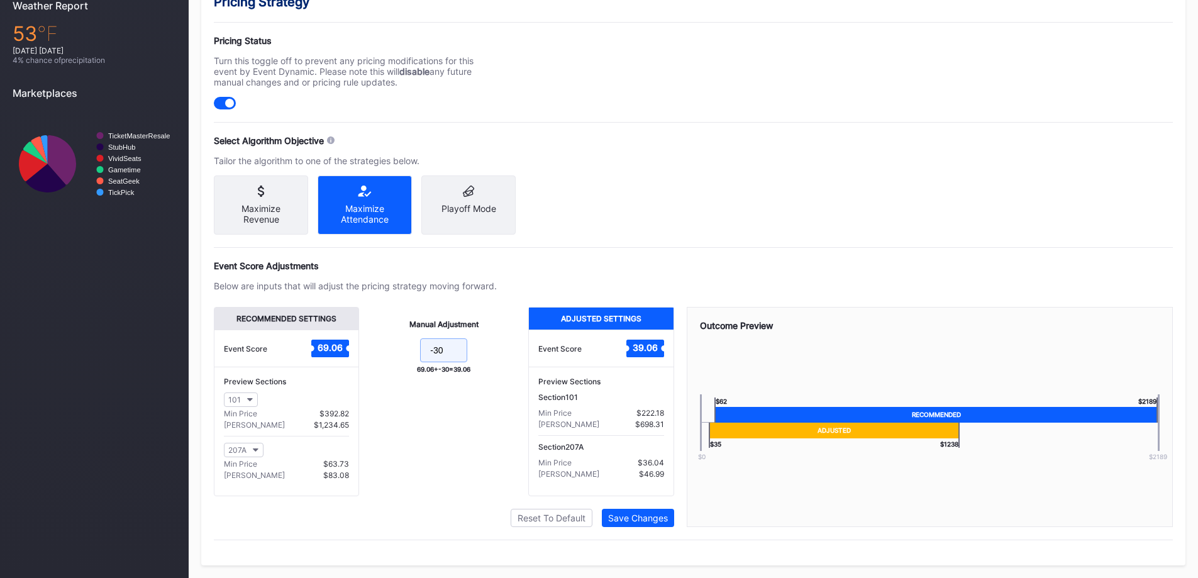
drag, startPoint x: 451, startPoint y: 350, endPoint x: 433, endPoint y: 350, distance: 18.2
click at [433, 350] on input "-30" at bounding box center [443, 350] width 47 height 24
type input "-35"
click at [634, 512] on button "Save Changes" at bounding box center [638, 518] width 72 height 18
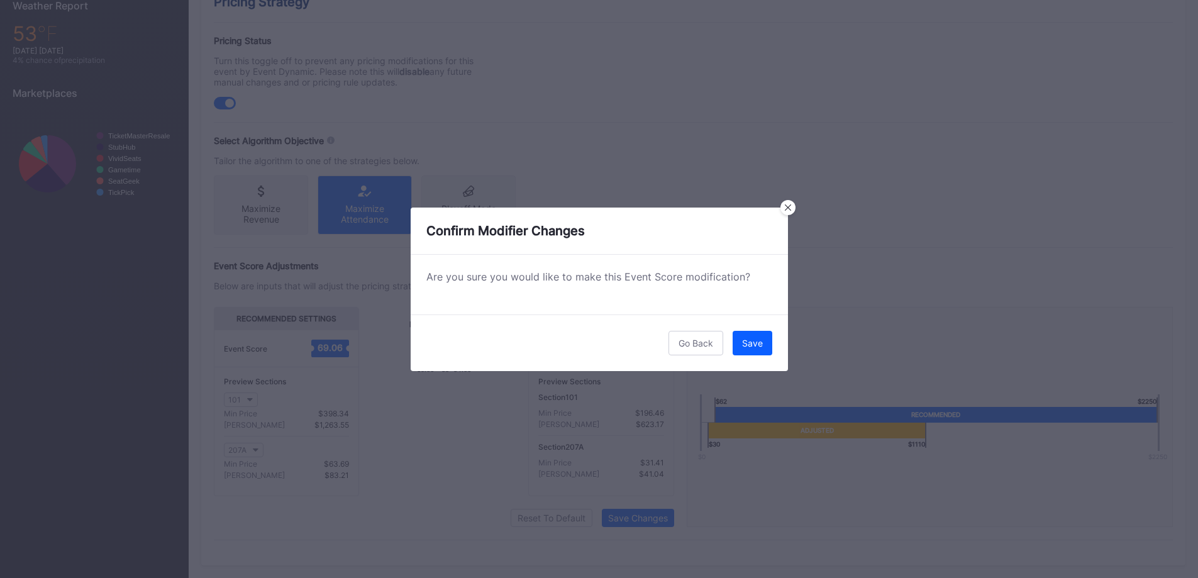
click at [763, 338] on button "Save" at bounding box center [753, 343] width 40 height 25
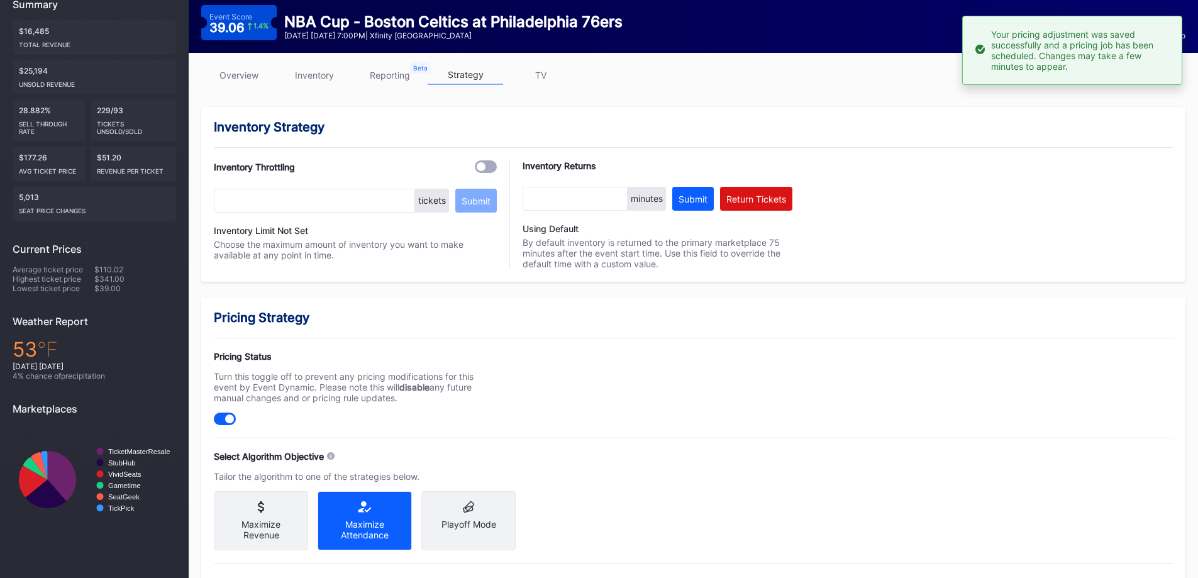
scroll to position [31, 0]
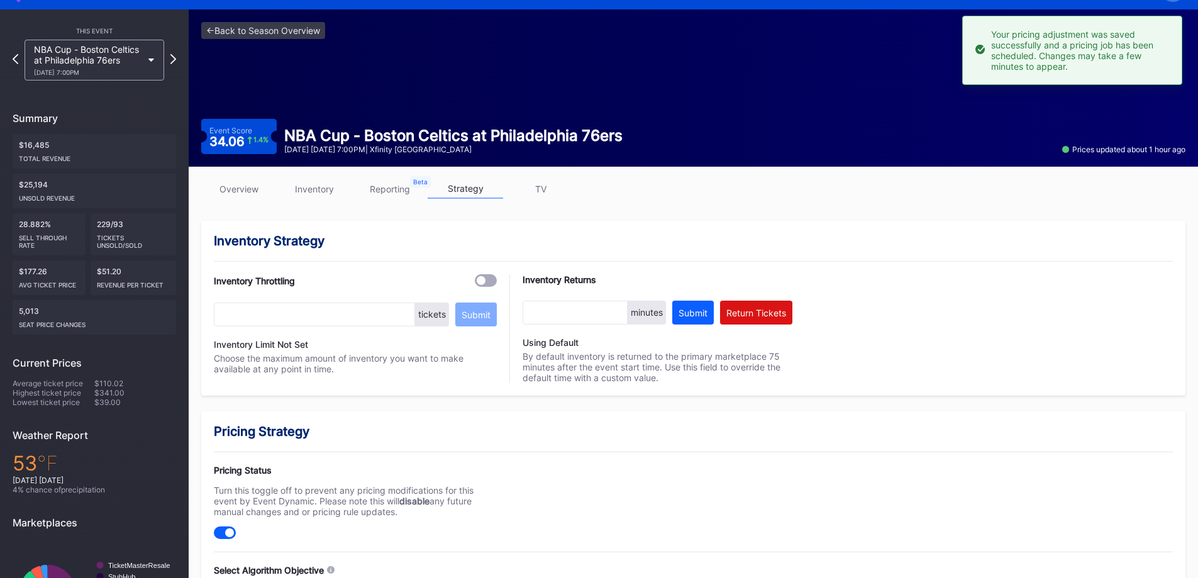
click at [144, 58] on div "NBA Cup - Boston Celtics at Philadelphia 76ers 10/31 Friday 7:00PM" at bounding box center [95, 60] width 140 height 41
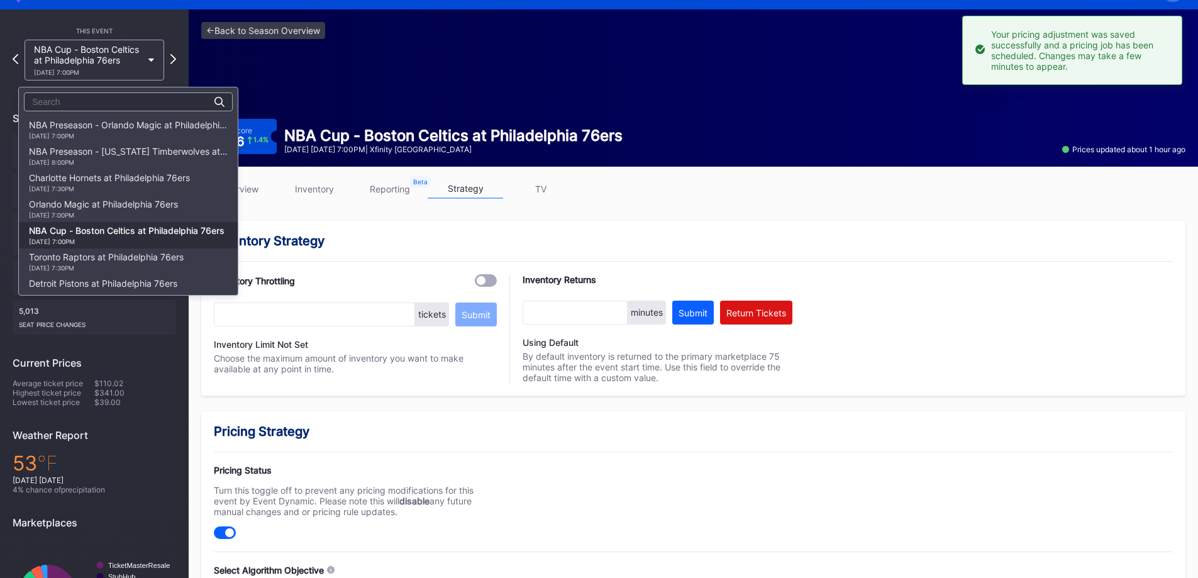
scroll to position [106, 0]
click at [147, 163] on div "11/8 Saturday 7:30PM" at bounding box center [106, 162] width 155 height 8
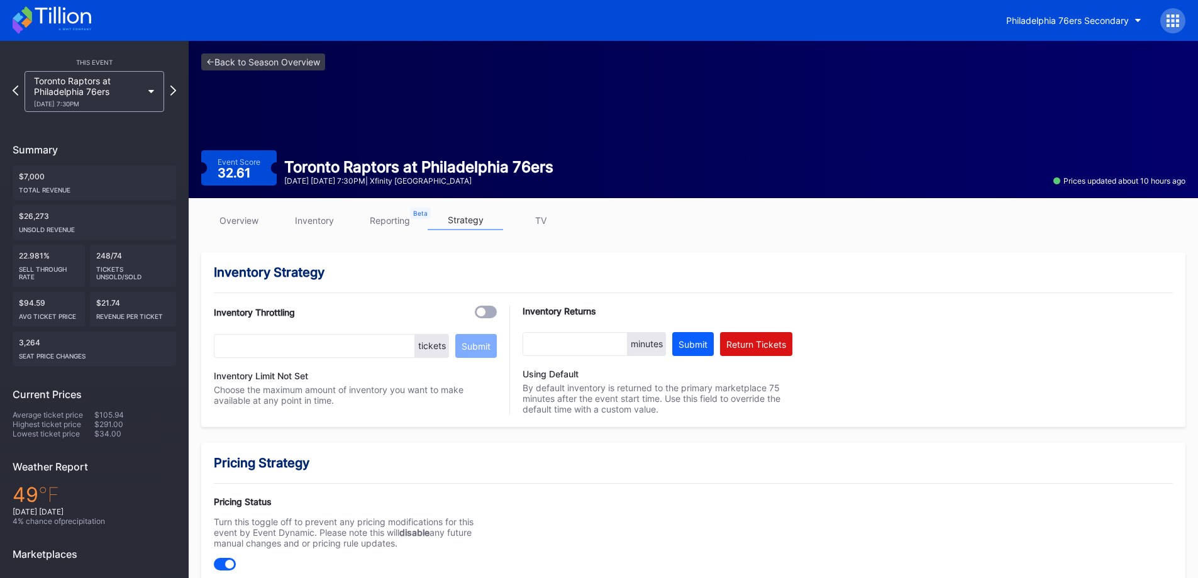
click at [345, 235] on div "overview inventory reporting strategy TV" at bounding box center [693, 224] width 984 height 26
click at [330, 222] on link "inventory" at bounding box center [314, 220] width 75 height 19
click at [330, 228] on link "inventory" at bounding box center [314, 220] width 75 height 19
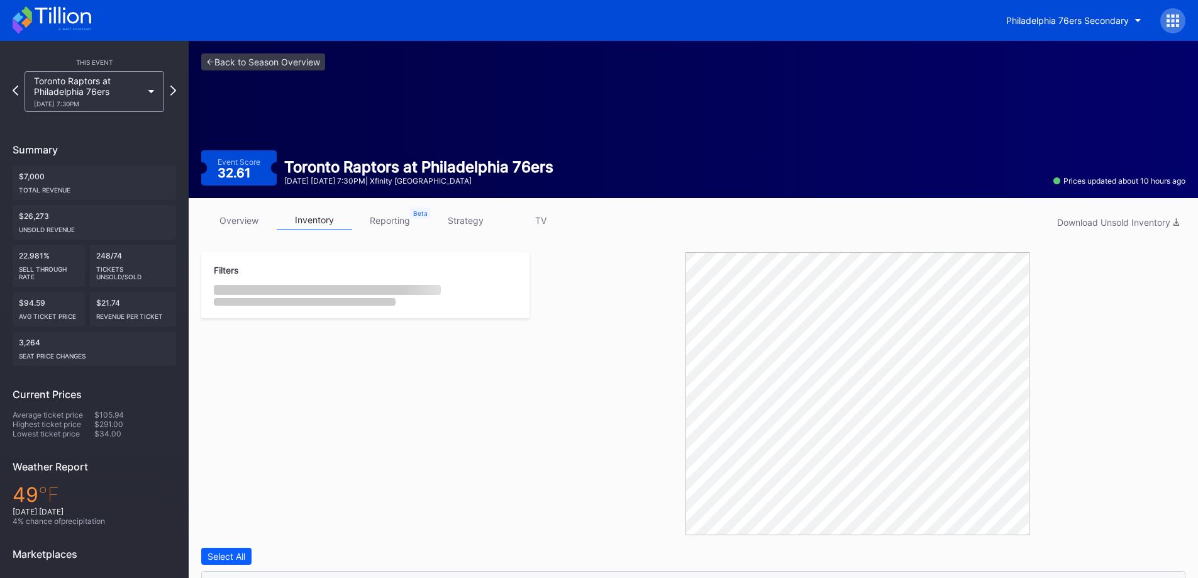
click at [328, 228] on link "inventory" at bounding box center [314, 220] width 75 height 19
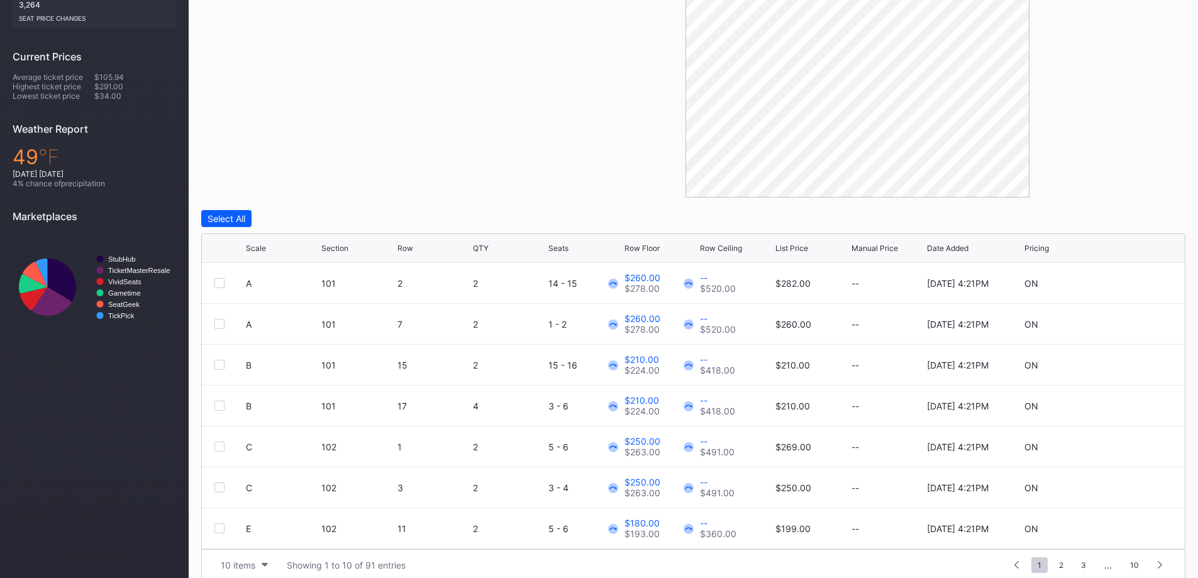
scroll to position [353, 0]
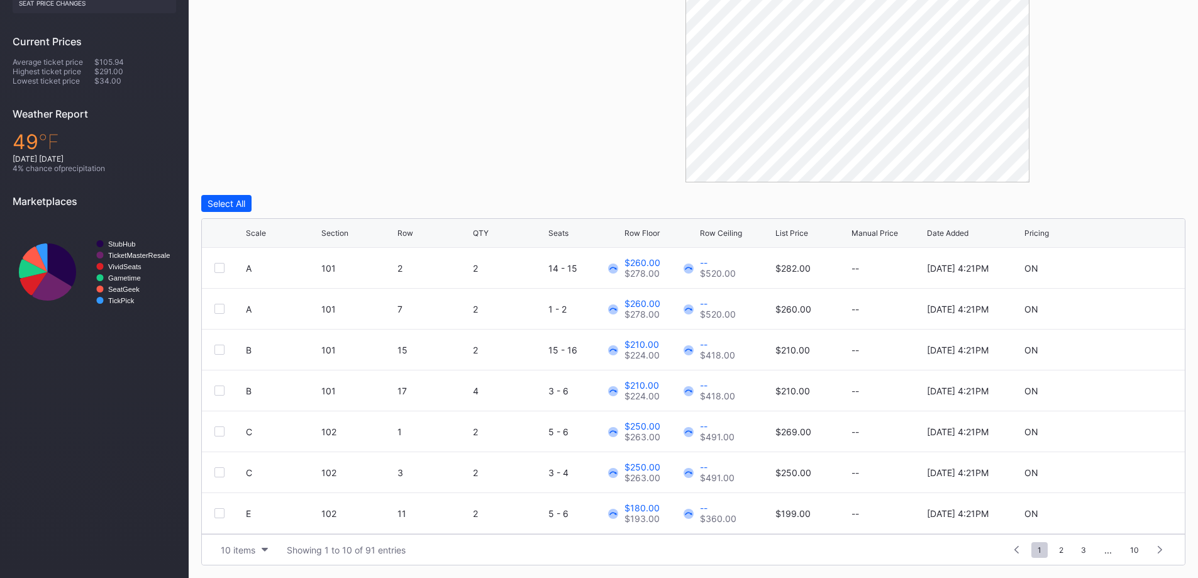
click at [236, 548] on div "10 items" at bounding box center [238, 550] width 35 height 11
click at [236, 523] on div "200 items" at bounding box center [244, 518] width 41 height 11
click at [272, 231] on icon at bounding box center [272, 233] width 6 height 6
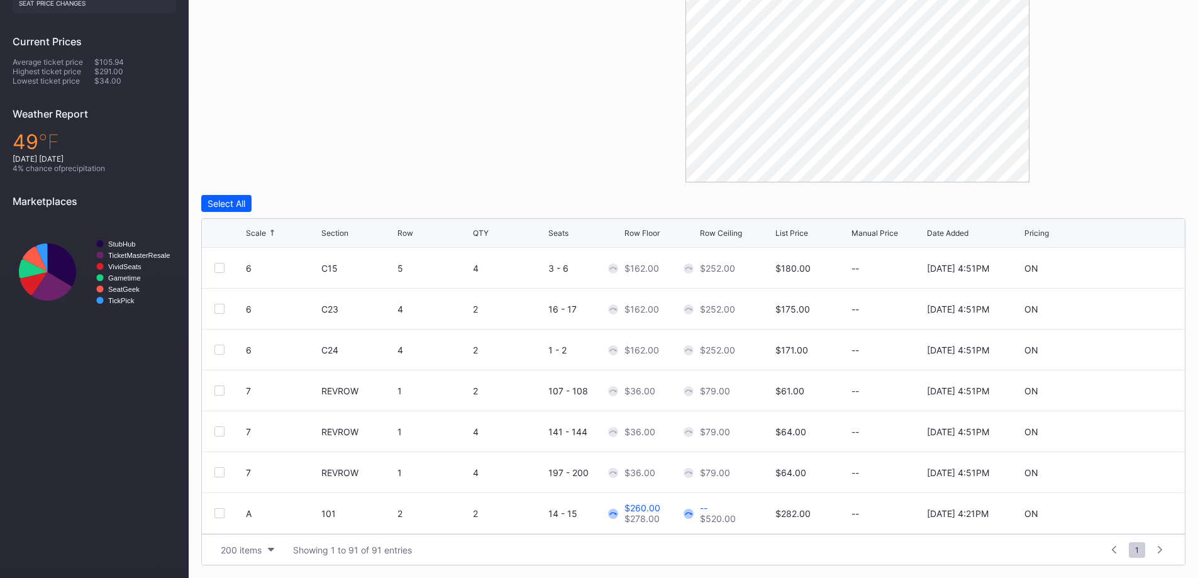
click at [220, 263] on div at bounding box center [219, 268] width 10 height 10
click at [219, 307] on div at bounding box center [219, 309] width 10 height 10
click at [215, 348] on div at bounding box center [219, 350] width 10 height 10
click at [282, 207] on div "Edit 3 Rows" at bounding box center [291, 203] width 48 height 11
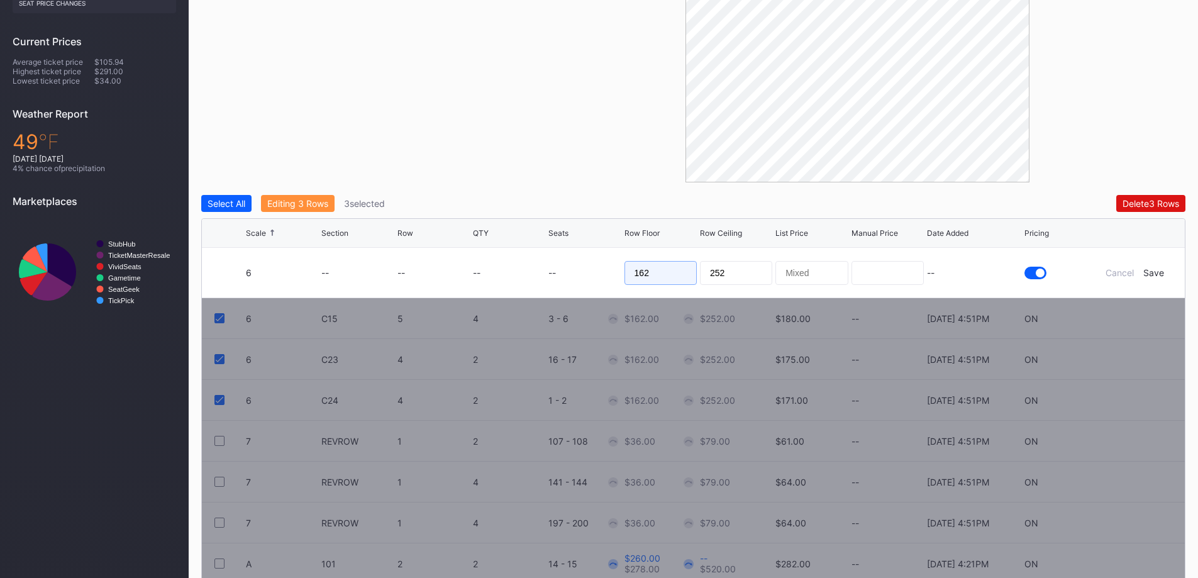
drag, startPoint x: 656, startPoint y: 272, endPoint x: 468, endPoint y: 274, distance: 187.4
click at [506, 279] on form "6 -- -- -- -- 162 252 -- Cancel Save" at bounding box center [709, 273] width 926 height 50
type input "125"
click at [1154, 275] on div "Save" at bounding box center [1153, 272] width 21 height 11
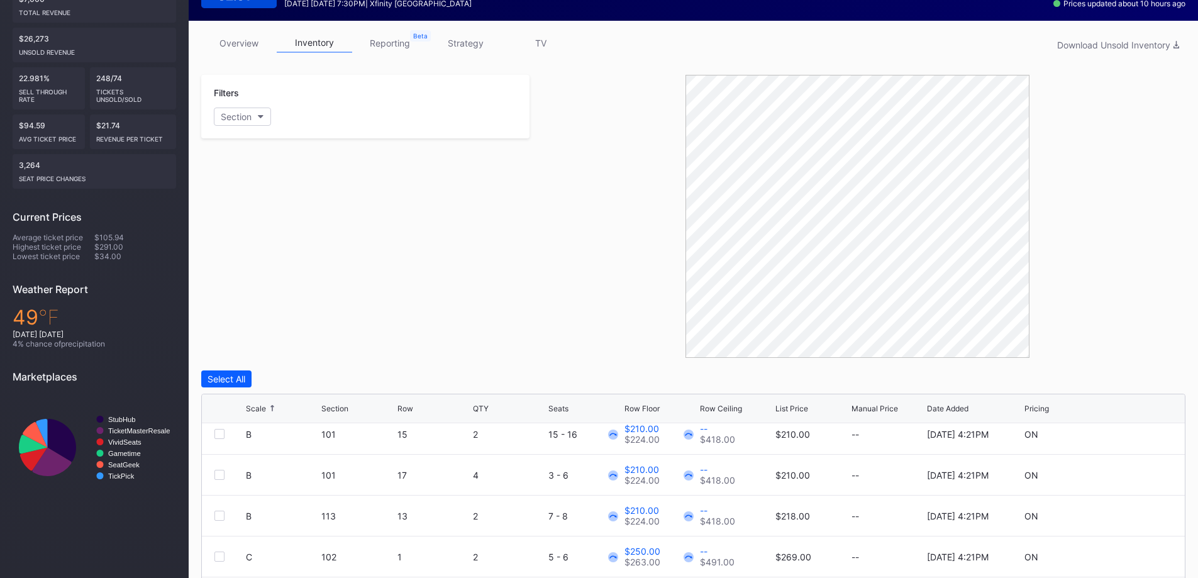
scroll to position [0, 0]
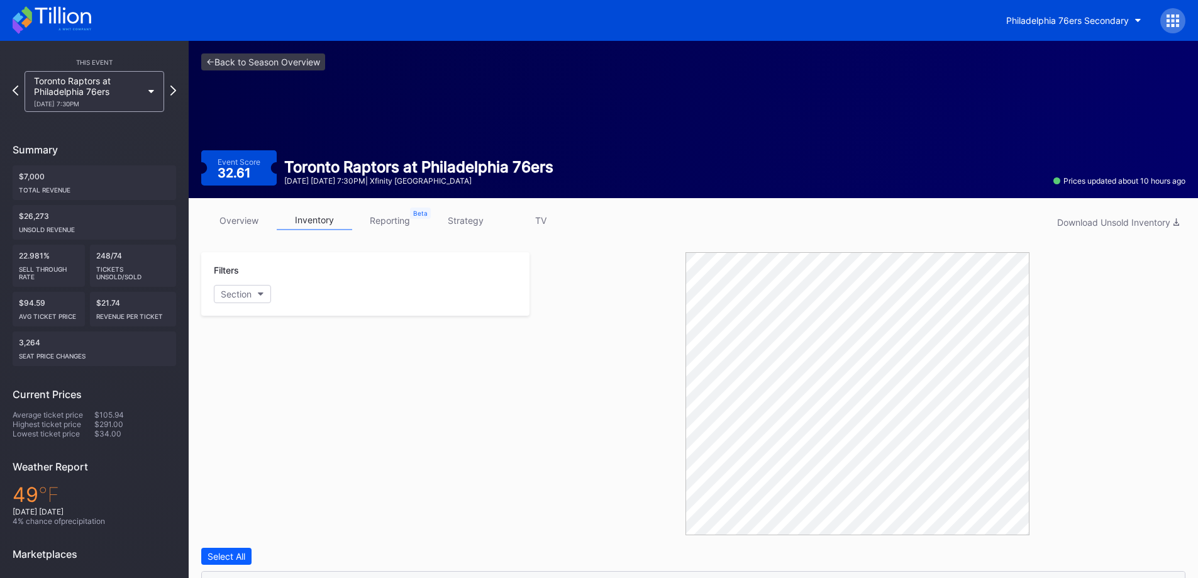
click at [482, 228] on link "strategy" at bounding box center [465, 220] width 75 height 19
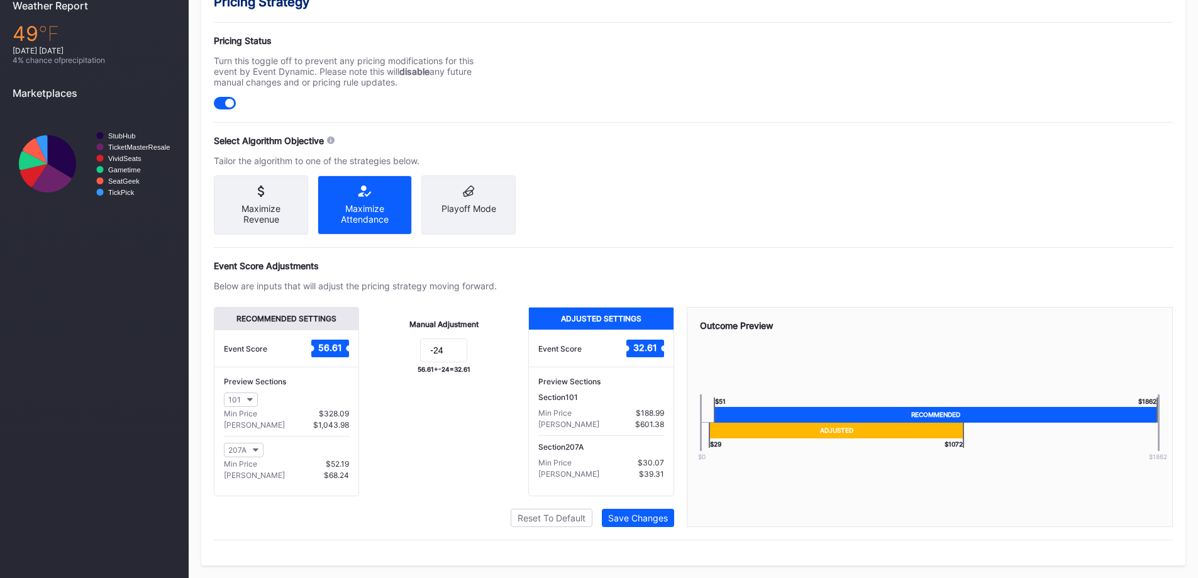
scroll to position [472, 0]
drag, startPoint x: 451, startPoint y: 343, endPoint x: 437, endPoint y: 344, distance: 13.9
click at [437, 344] on input "-24" at bounding box center [443, 350] width 47 height 24
type input "-27"
click at [636, 514] on div "Save Changes" at bounding box center [638, 517] width 60 height 11
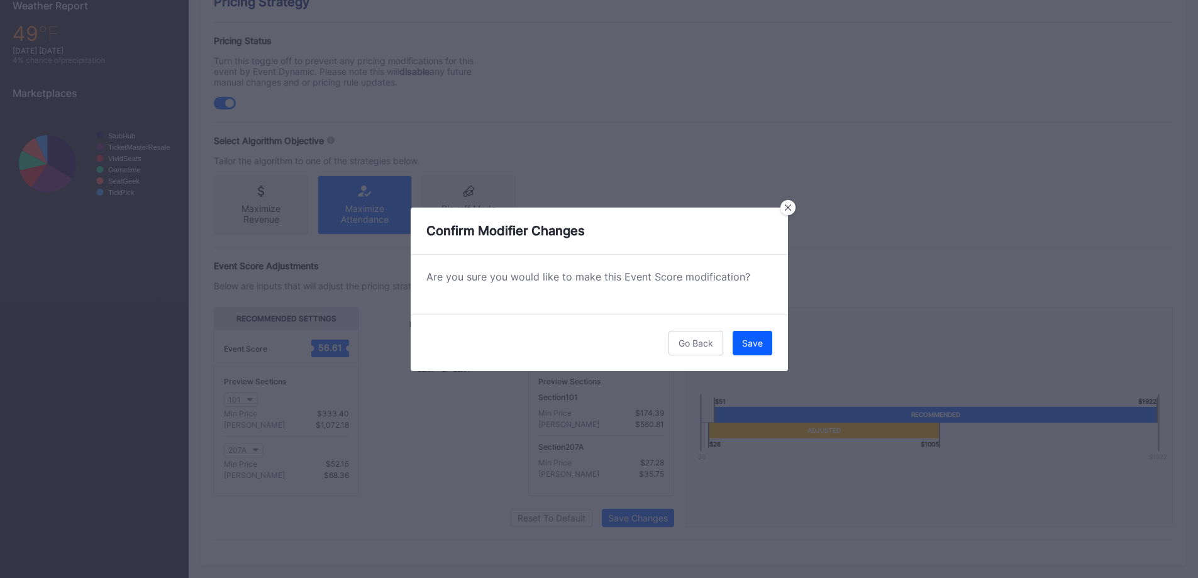
click at [754, 342] on div "Save" at bounding box center [752, 343] width 21 height 11
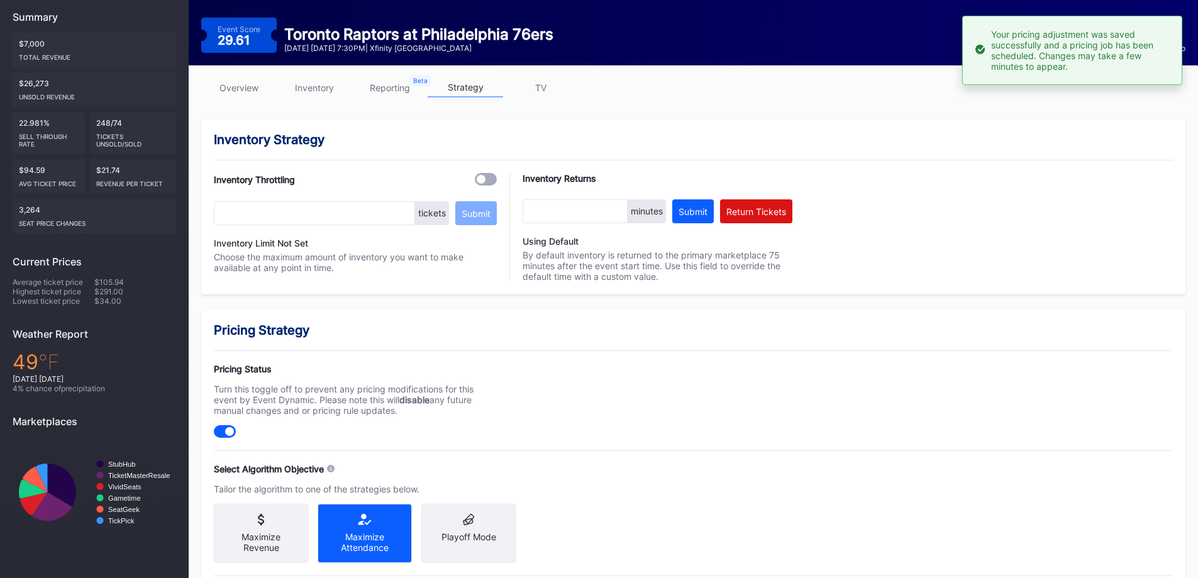
scroll to position [0, 0]
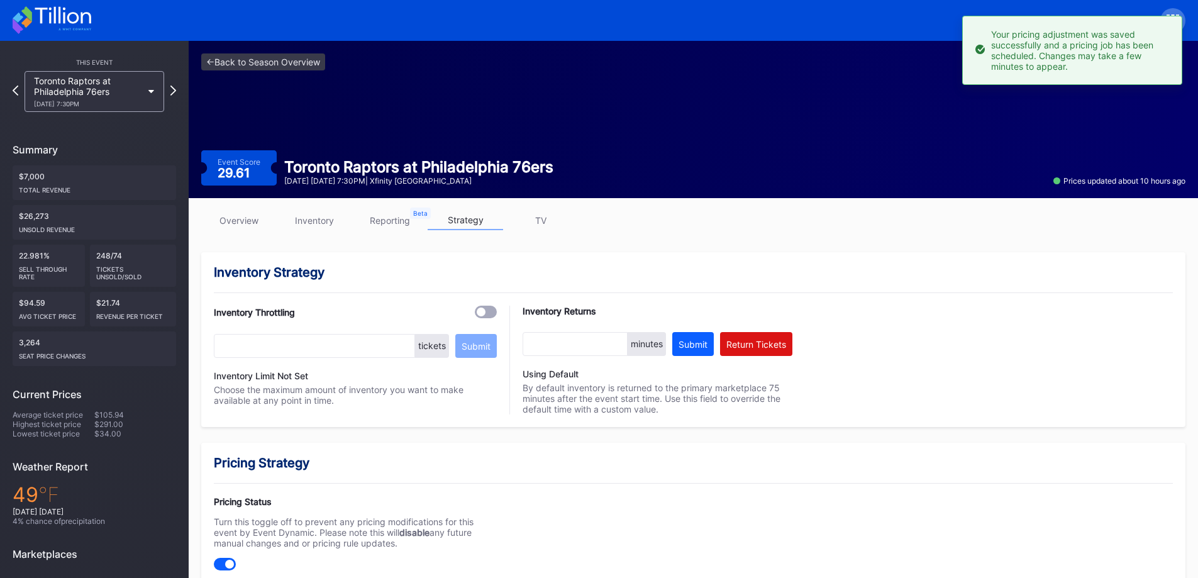
click at [119, 94] on div "Toronto Raptors at Philadelphia 76ers 11/8 Saturday 7:30PM" at bounding box center [88, 91] width 108 height 32
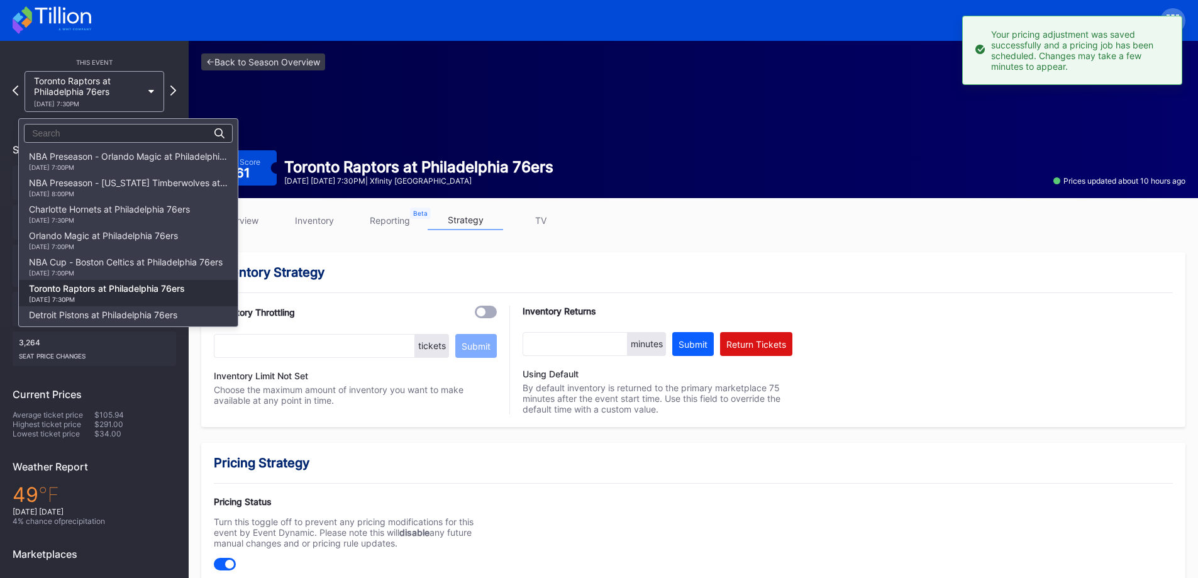
scroll to position [132, 0]
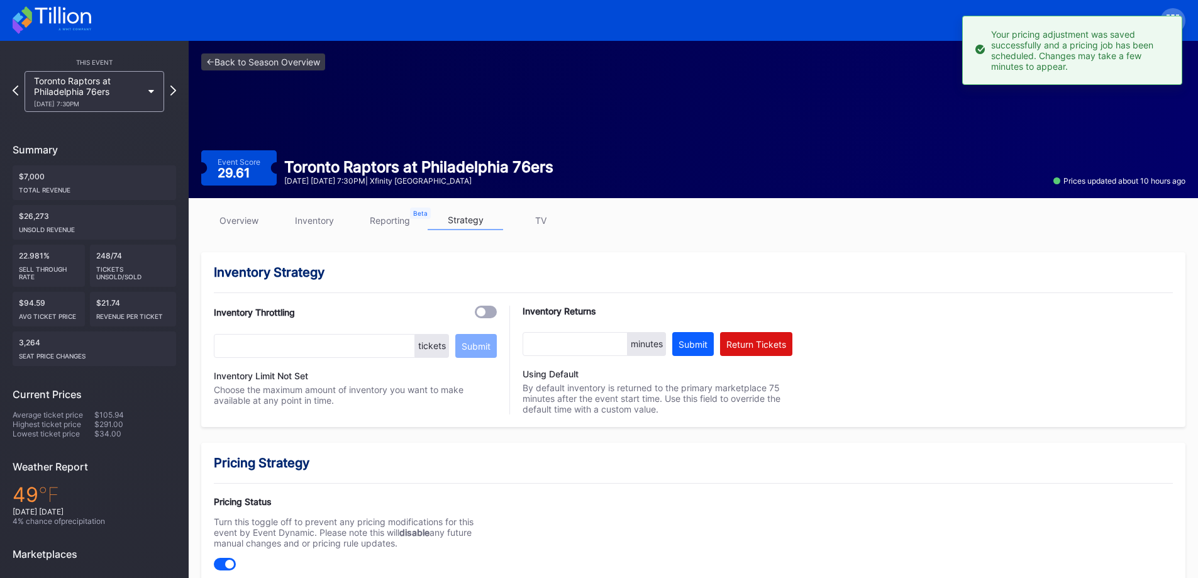
click at [58, 11] on icon at bounding box center [52, 20] width 79 height 28
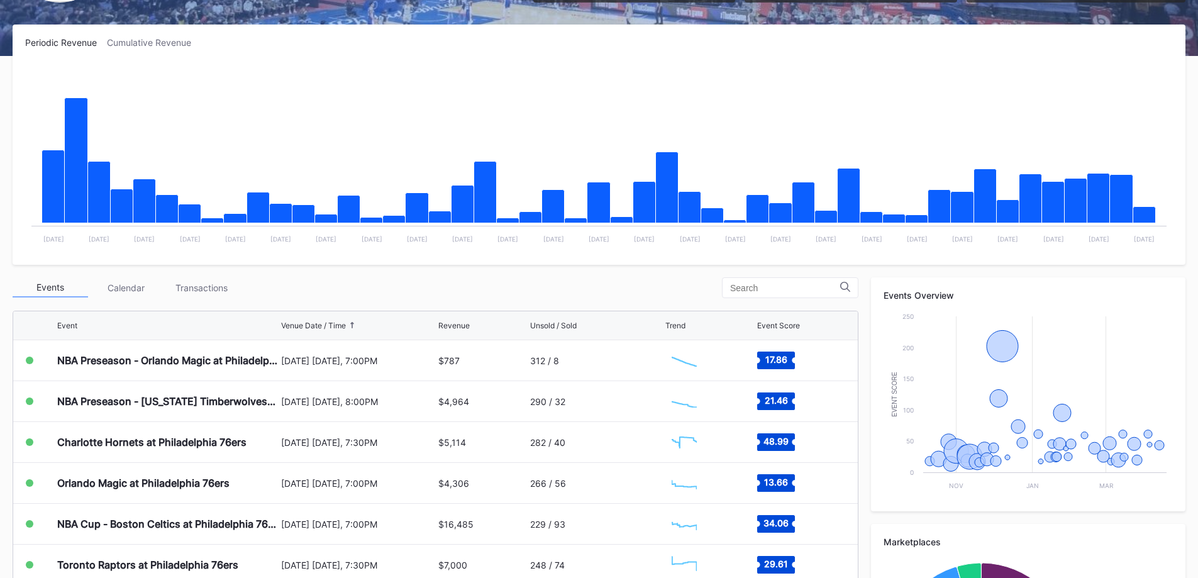
scroll to position [314, 0]
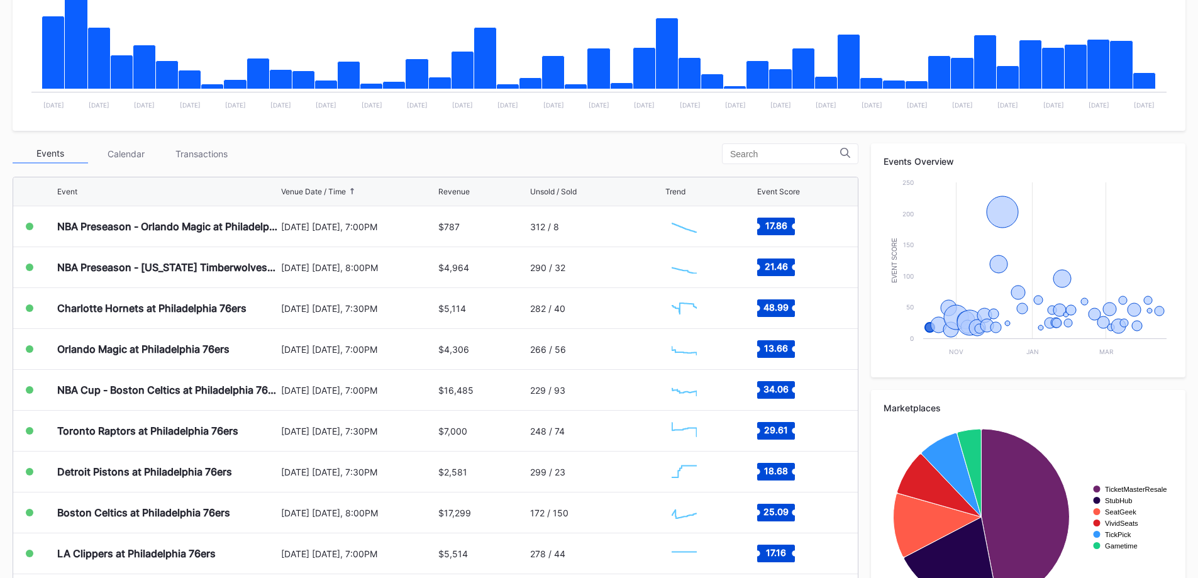
click at [226, 149] on div "Transactions" at bounding box center [200, 153] width 75 height 19
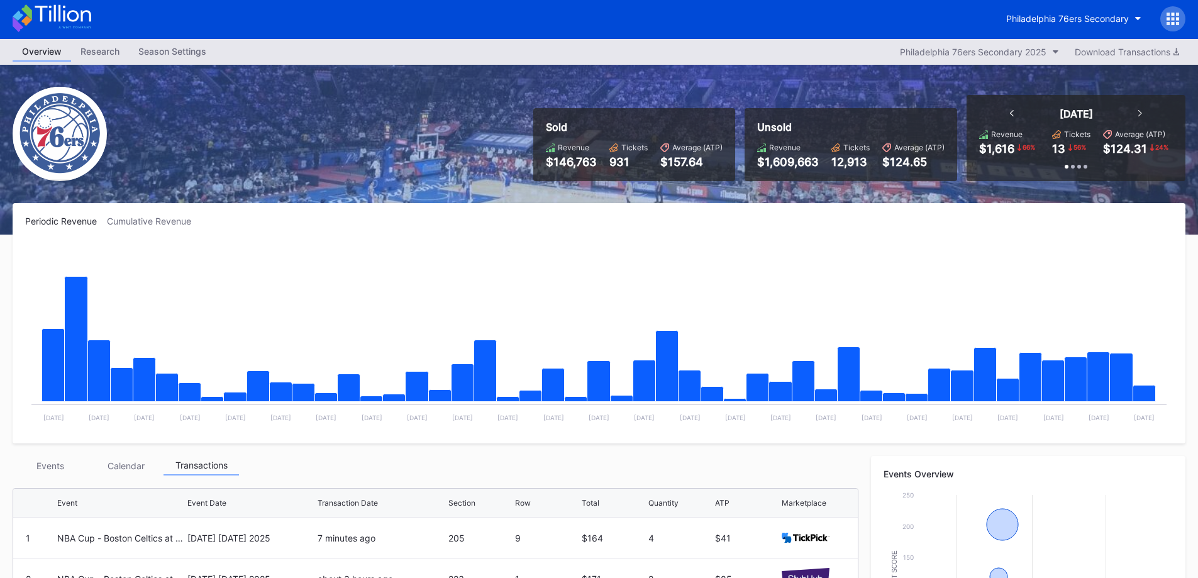
scroll to position [0, 0]
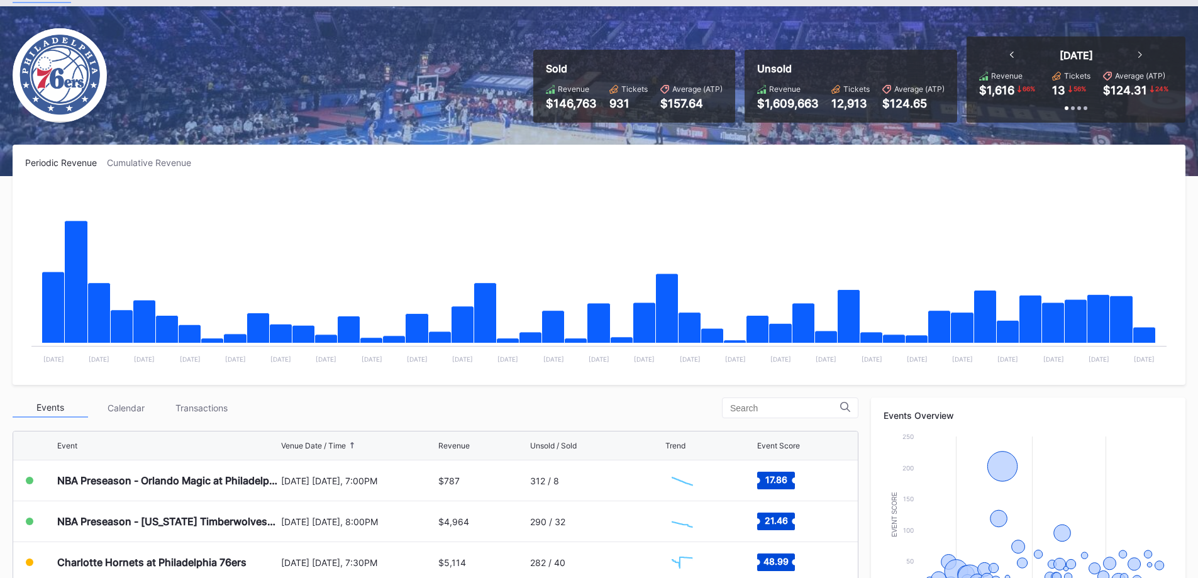
scroll to position [126, 0]
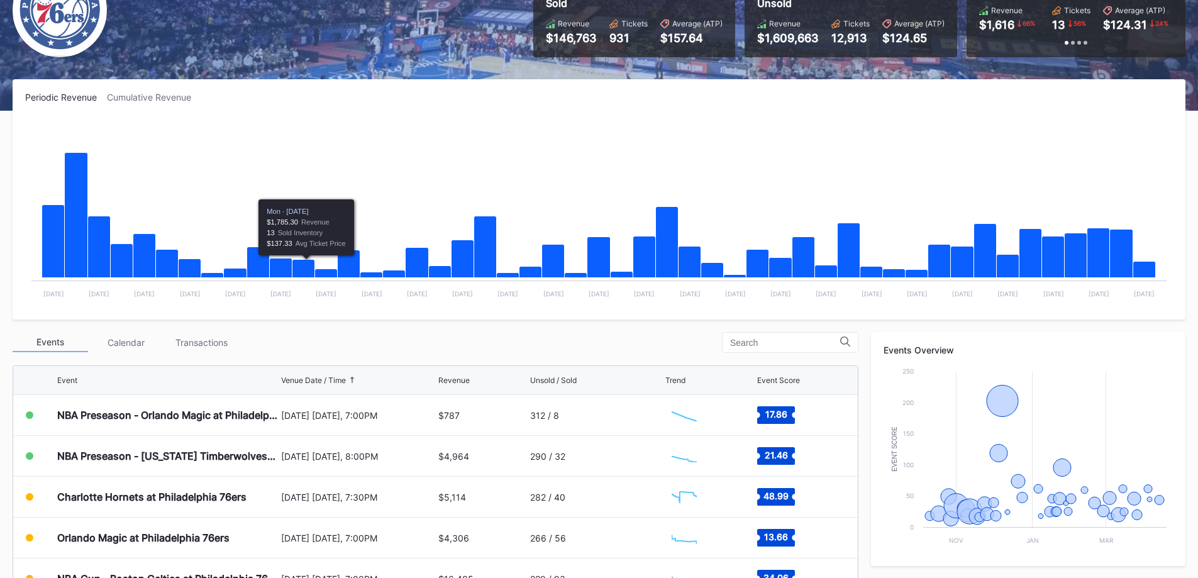
click at [194, 346] on div "Transactions" at bounding box center [200, 342] width 75 height 19
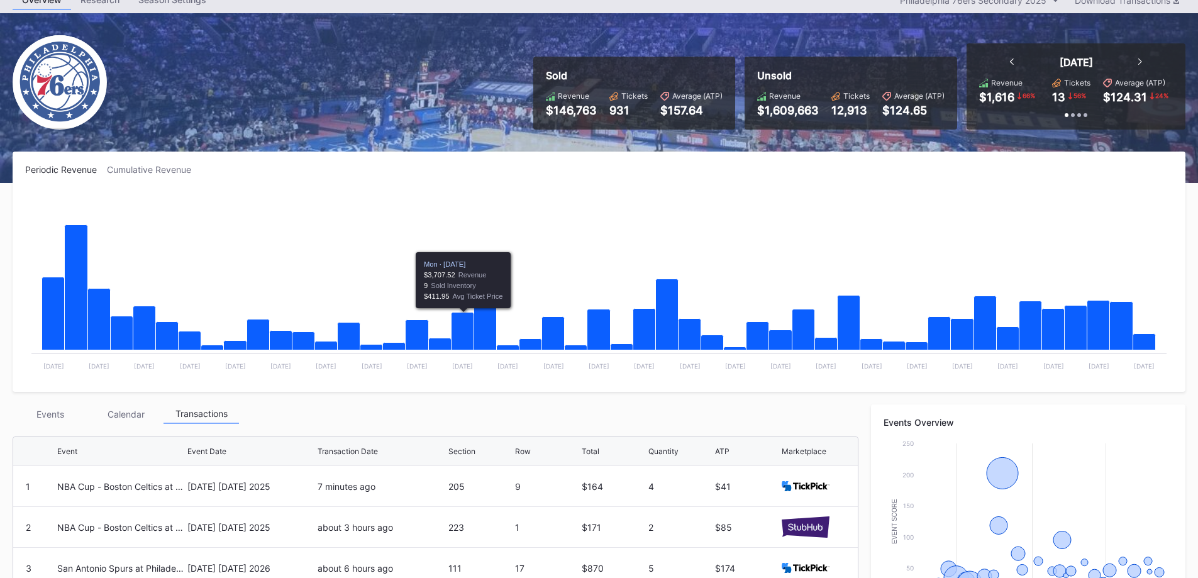
scroll to position [0, 0]
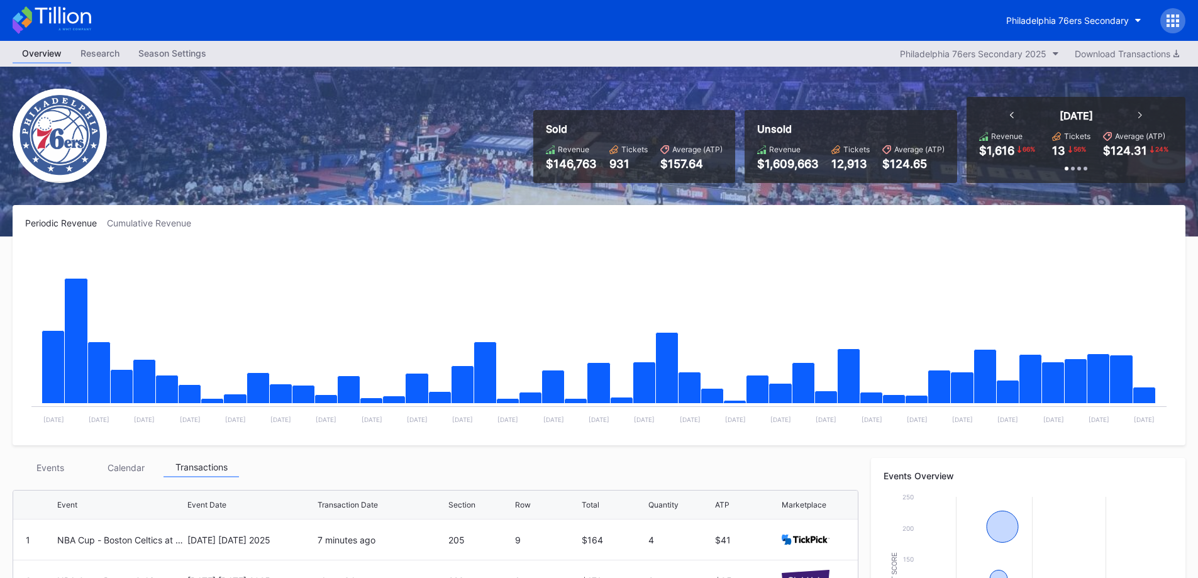
click at [1082, 17] on div "Philadelphia 76ers Secondary" at bounding box center [1067, 20] width 123 height 11
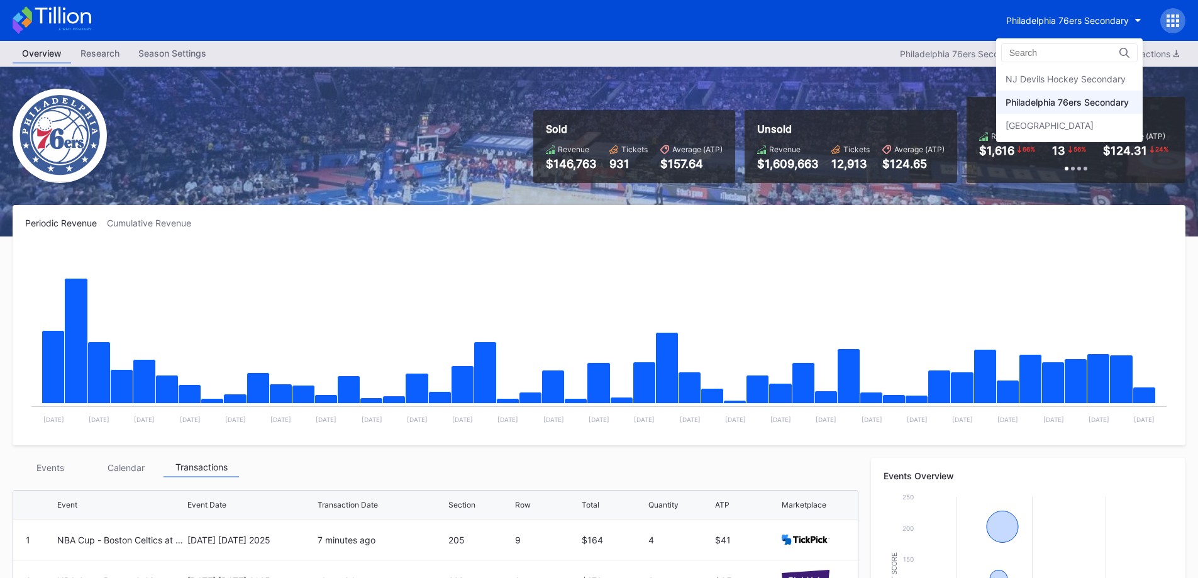
click at [1078, 119] on div "[GEOGRAPHIC_DATA]" at bounding box center [1069, 125] width 147 height 23
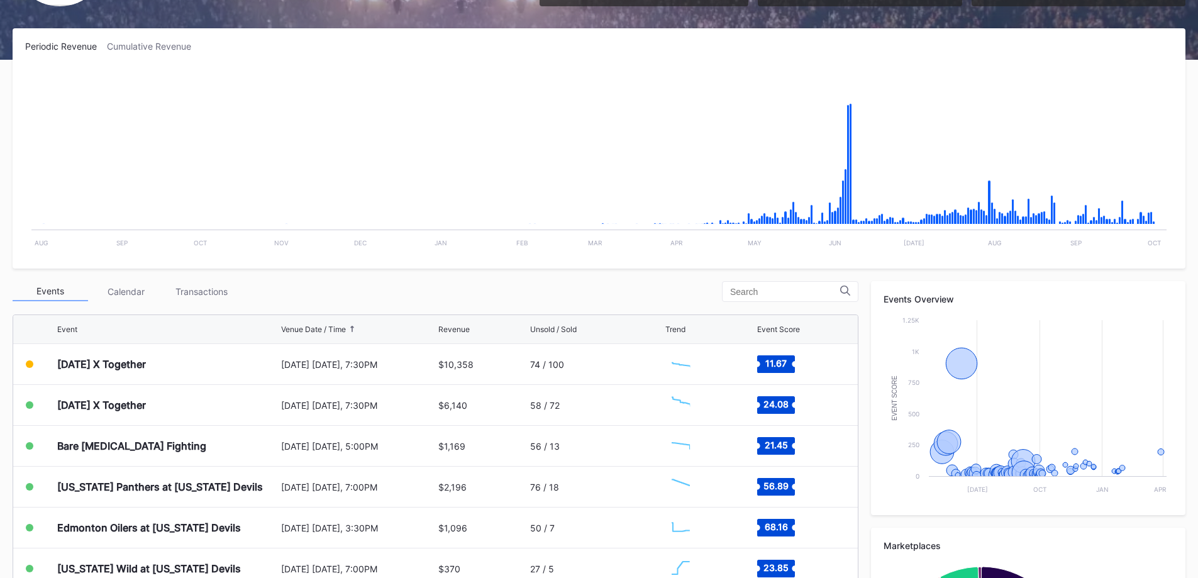
scroll to position [314, 0]
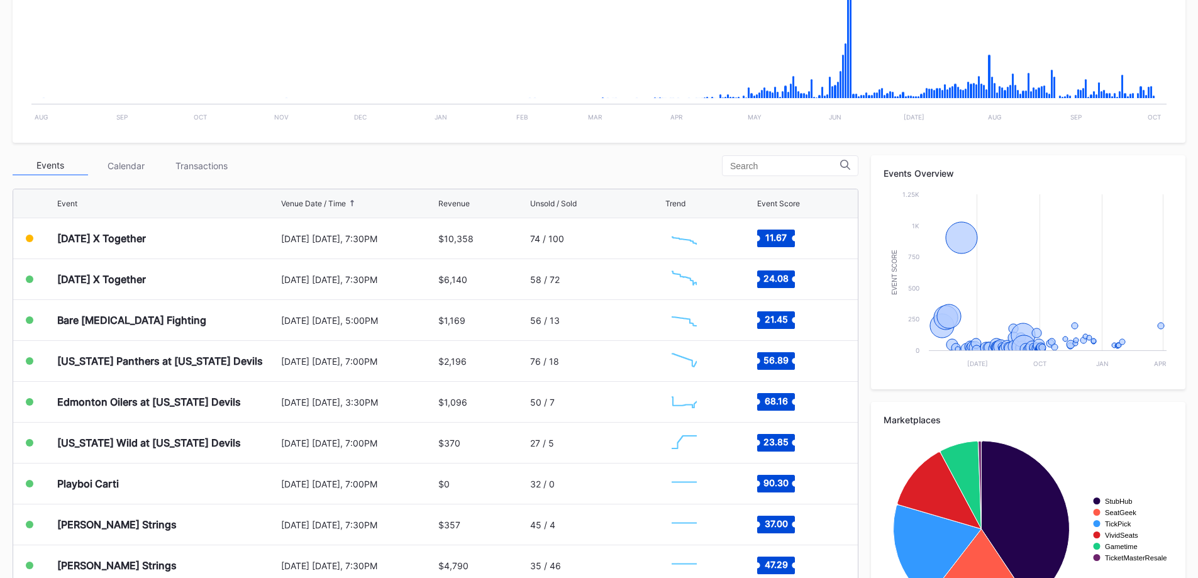
click at [530, 232] on div "74 / 100" at bounding box center [596, 238] width 133 height 40
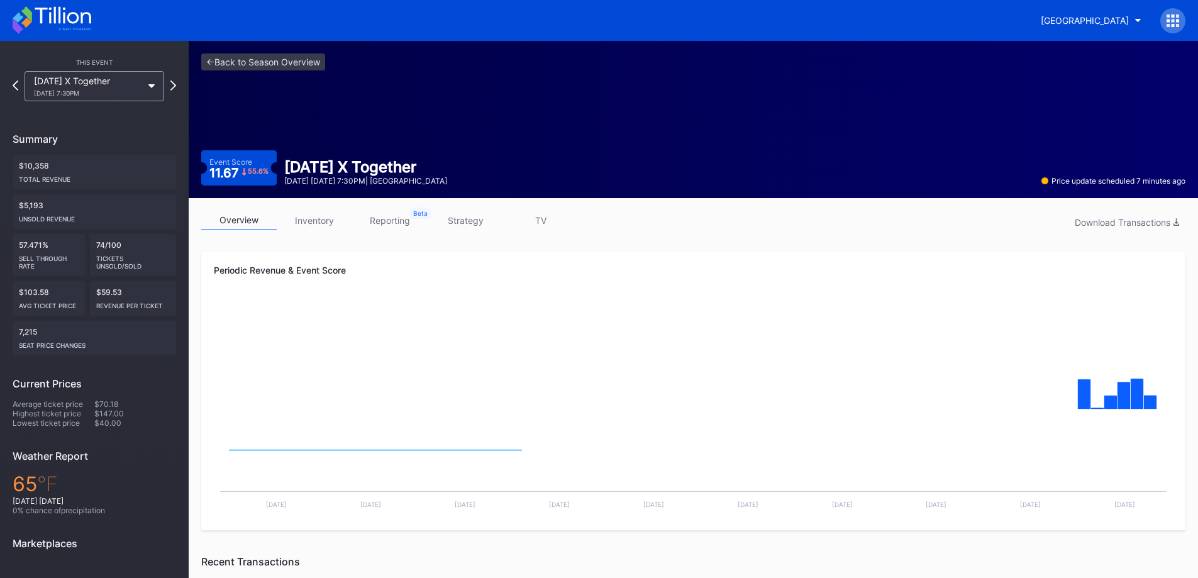
click at [326, 237] on div "overview inventory reporting strategy TV Download Transactions Periodic Revenue…" at bounding box center [693, 569] width 1009 height 742
click at [329, 219] on link "inventory" at bounding box center [314, 220] width 75 height 19
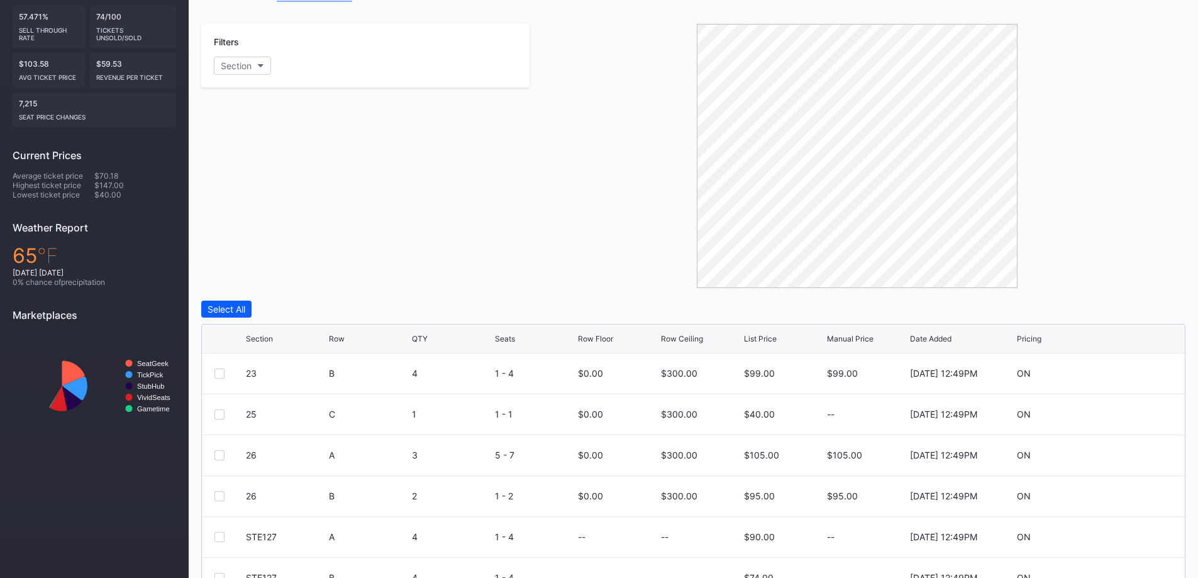
scroll to position [334, 0]
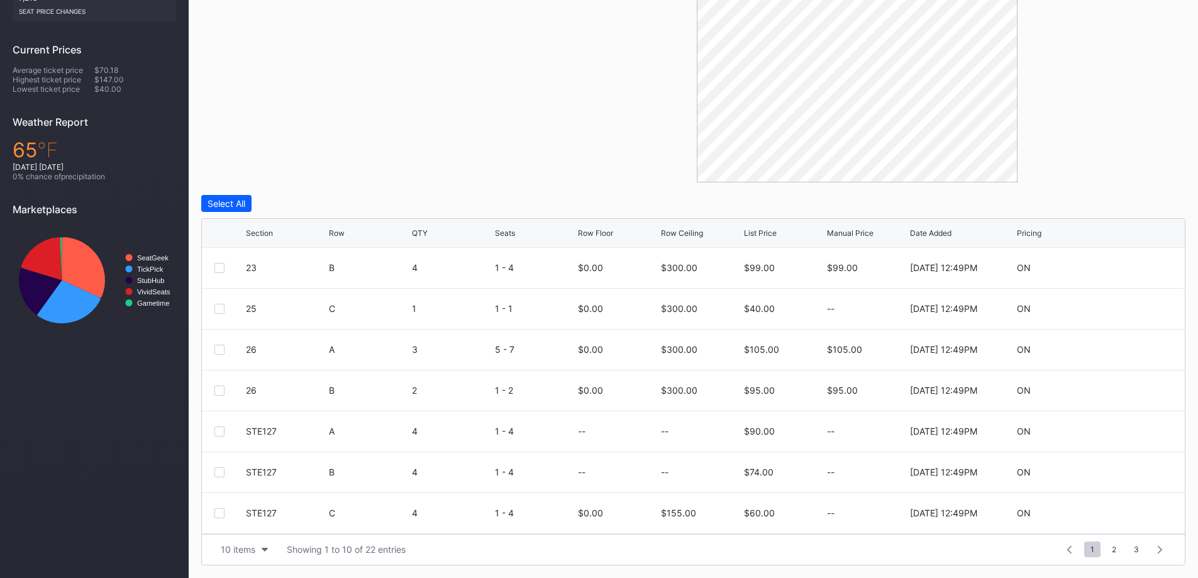
click at [241, 546] on div "10 items" at bounding box center [238, 549] width 35 height 11
click at [241, 527] on div "200 items" at bounding box center [244, 517] width 60 height 23
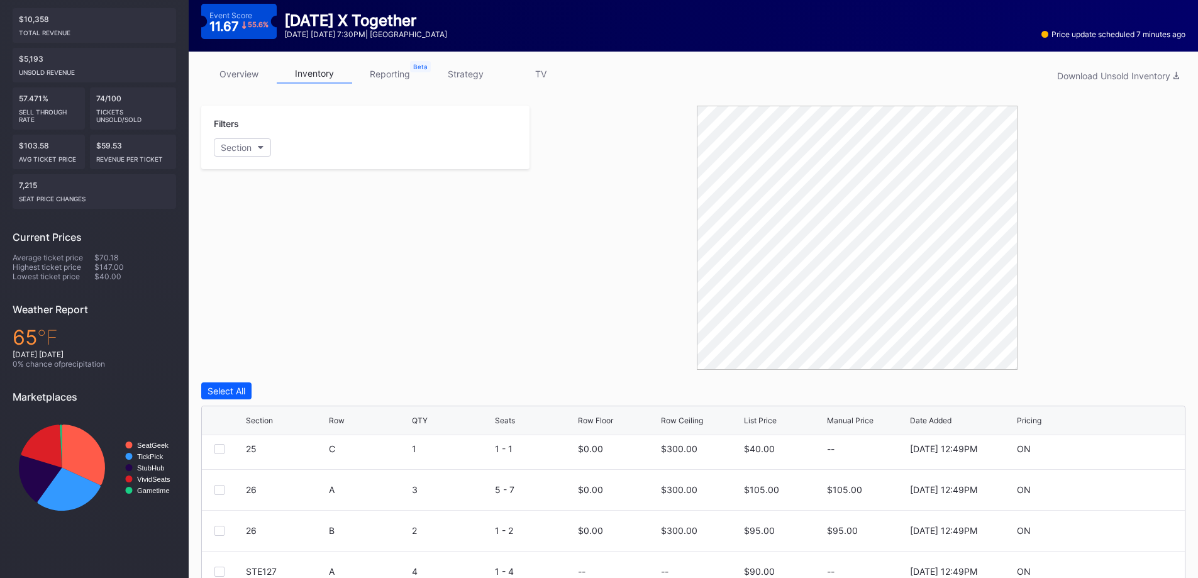
scroll to position [145, 0]
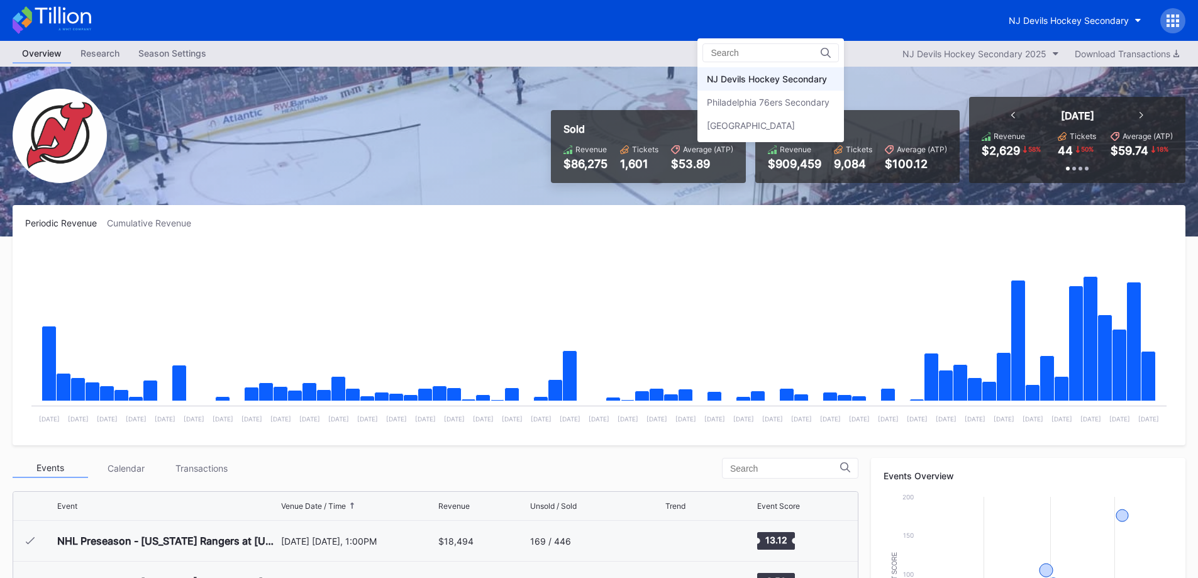
scroll to position [123, 0]
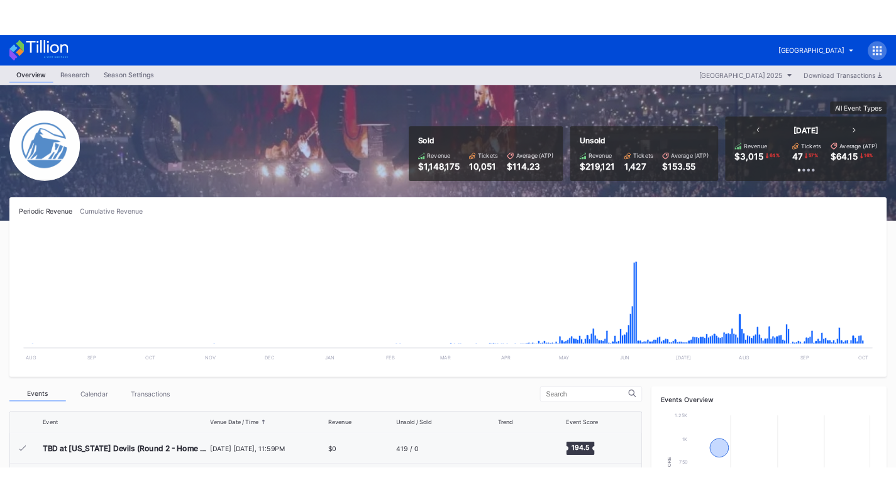
scroll to position [2125, 0]
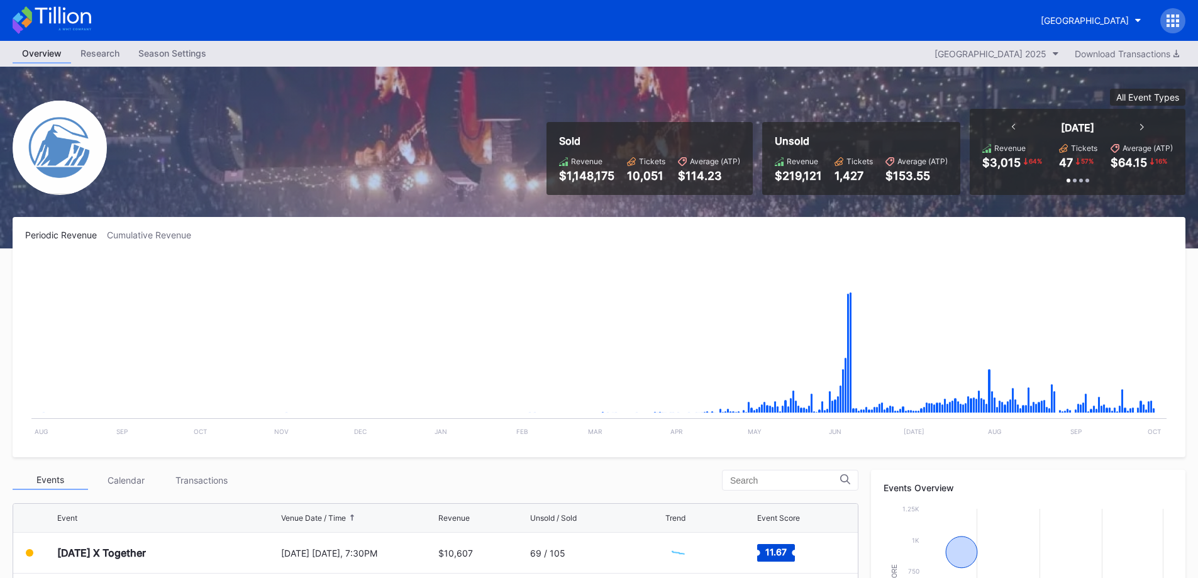
click at [1114, 17] on div "[GEOGRAPHIC_DATA]" at bounding box center [1085, 20] width 88 height 11
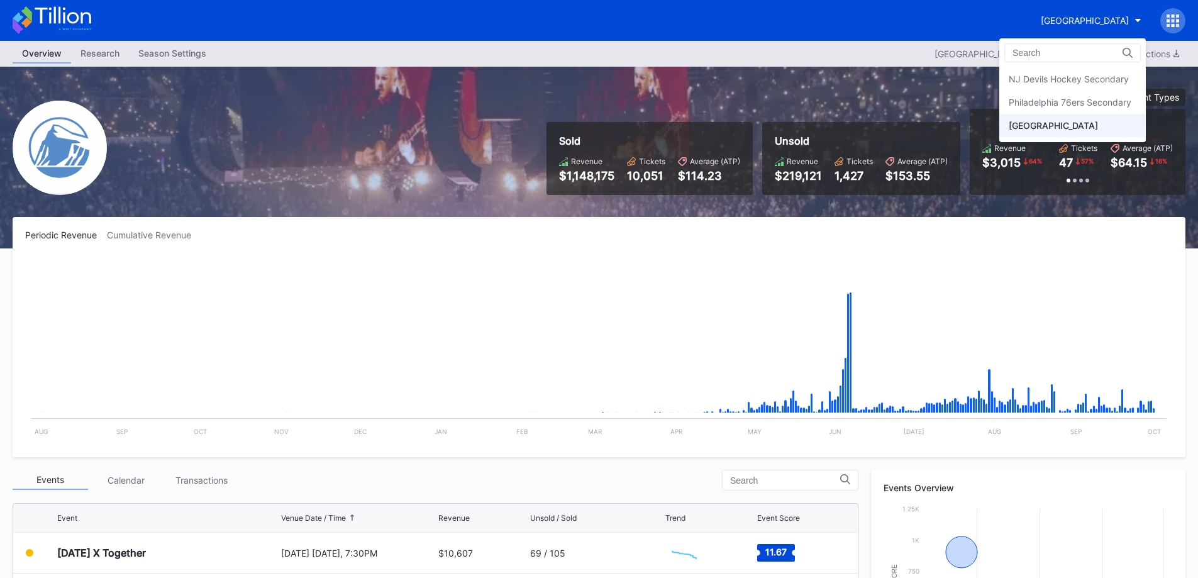
click at [1085, 101] on div "Philadelphia 76ers Secondary" at bounding box center [1070, 102] width 123 height 11
